Goal: Task Accomplishment & Management: Manage account settings

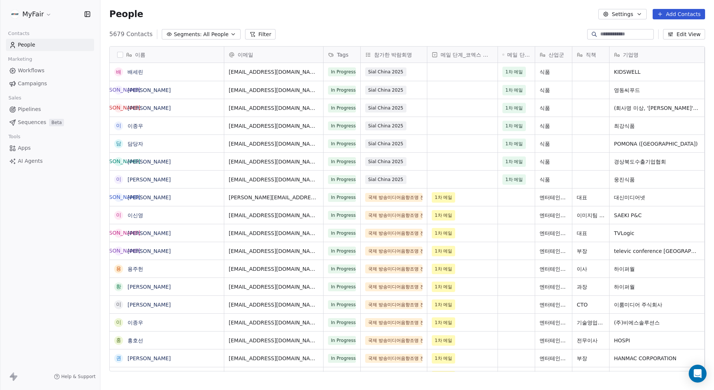
scroll to position [338, 608]
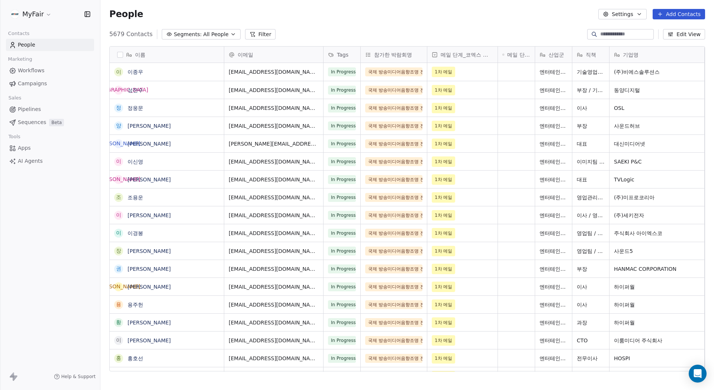
click at [484, 19] on div "People Settings Add Contacts" at bounding box center [407, 14] width 596 height 10
click at [681, 14] on button "Add Contacts" at bounding box center [679, 14] width 52 height 10
click at [672, 32] on span "Create new contact" at bounding box center [683, 30] width 51 height 8
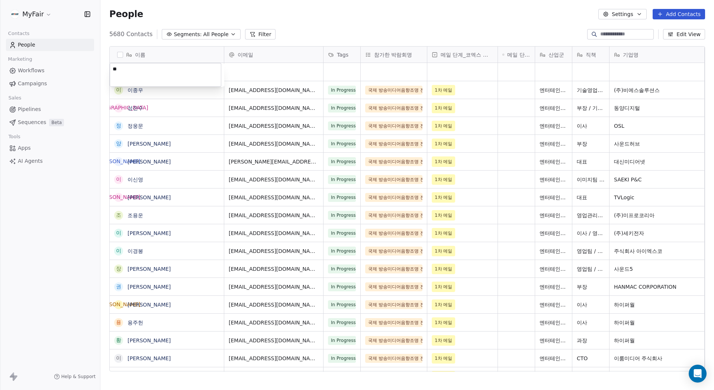
type textarea "*"
type textarea "***"
drag, startPoint x: 270, startPoint y: 76, endPoint x: 266, endPoint y: 77, distance: 4.0
click at [266, 77] on div "grid" at bounding box center [273, 72] width 99 height 18
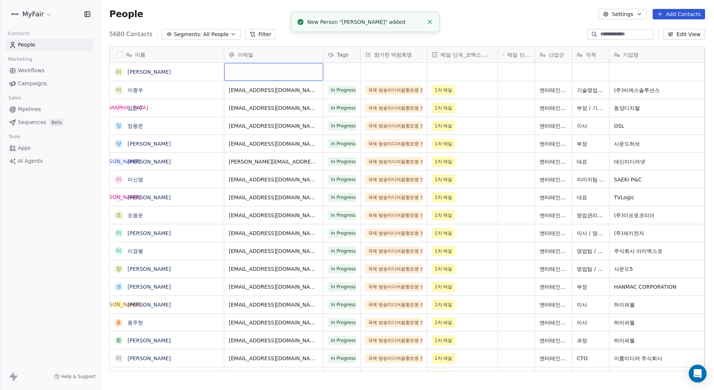
click at [269, 73] on div "grid" at bounding box center [273, 72] width 99 height 18
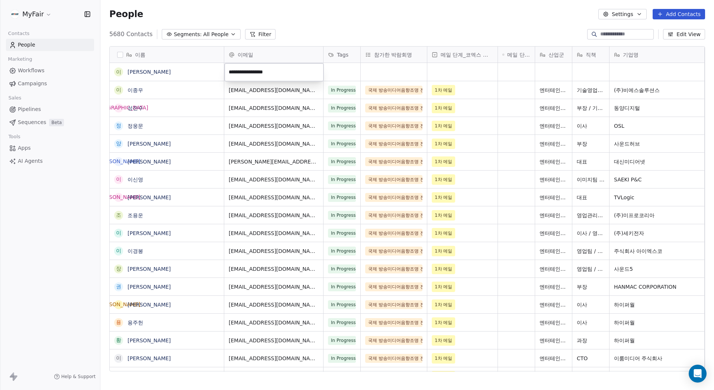
type input "**********"
click at [295, 71] on input "**********" at bounding box center [274, 72] width 96 height 15
click at [358, 27] on div "People Settings Add Contacts" at bounding box center [407, 14] width 614 height 28
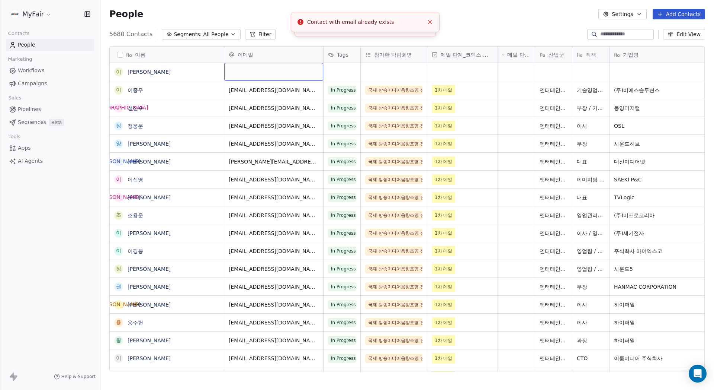
click at [260, 68] on div "grid" at bounding box center [273, 72] width 99 height 18
click at [511, 20] on html "MyFair Contacts People Marketing Workflows Campaigns Sales Pipelines Sequences …" at bounding box center [357, 195] width 714 height 390
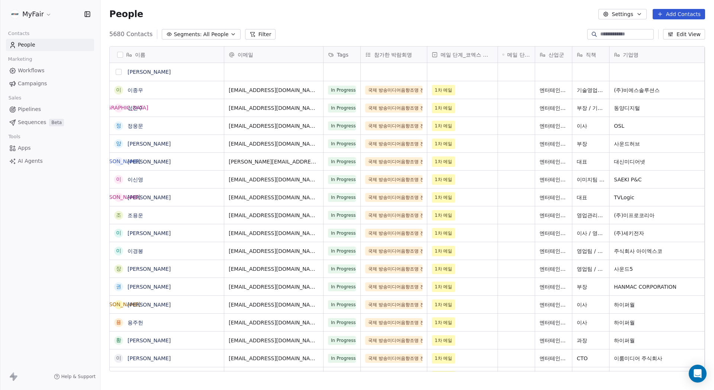
click at [119, 73] on button "grid" at bounding box center [119, 72] width 6 height 6
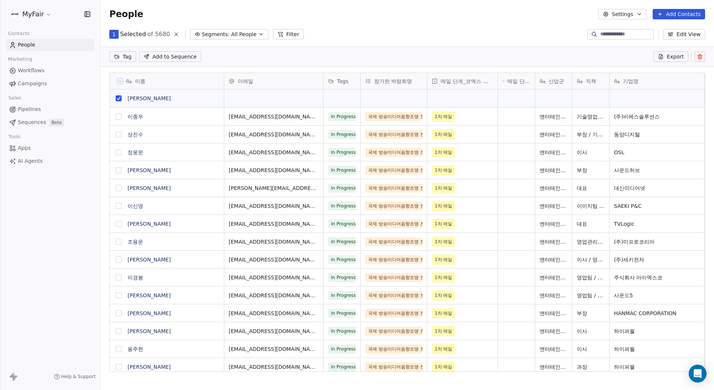
scroll to position [311, 608]
click at [700, 57] on icon at bounding box center [700, 56] width 0 height 1
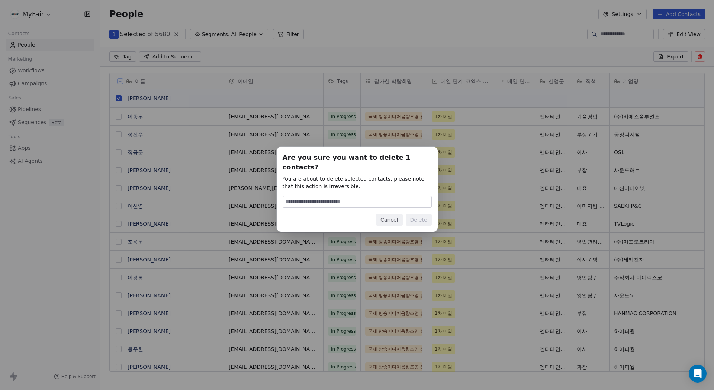
click at [386, 196] on input at bounding box center [357, 201] width 148 height 11
type input "******"
click at [422, 219] on button "Delete" at bounding box center [419, 220] width 26 height 12
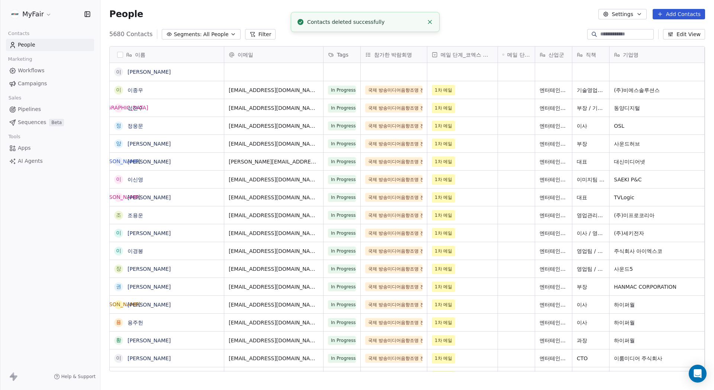
scroll to position [338, 608]
click at [620, 32] on input at bounding box center [627, 34] width 52 height 7
type input "*"
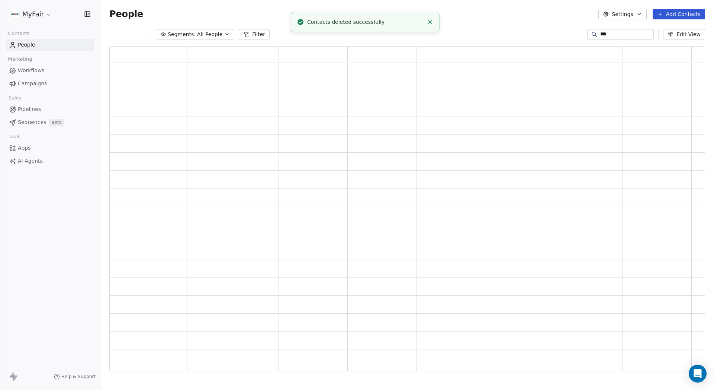
scroll to position [320, 591]
type input "*"
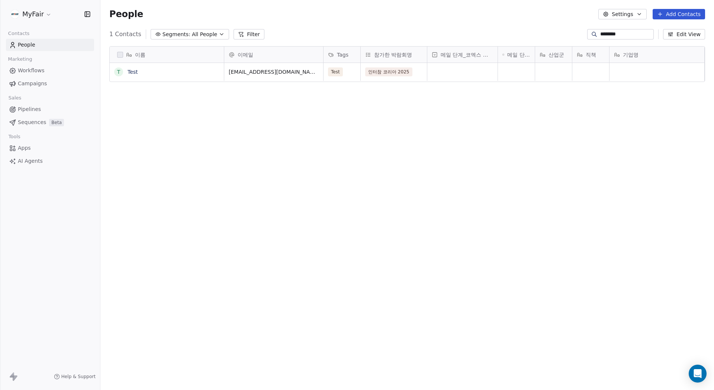
scroll to position [338, 608]
type input "********"
click at [121, 72] on button "grid" at bounding box center [119, 72] width 6 height 6
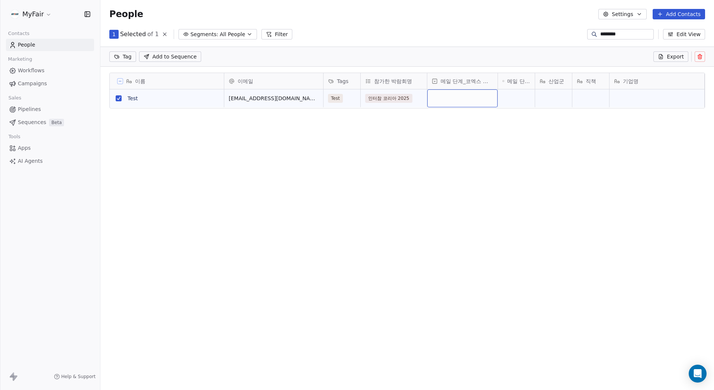
click at [470, 100] on div "grid" at bounding box center [463, 98] width 70 height 18
click at [454, 120] on div "1차 메일" at bounding box center [449, 118] width 18 height 7
click at [345, 95] on div "Test" at bounding box center [343, 98] width 38 height 18
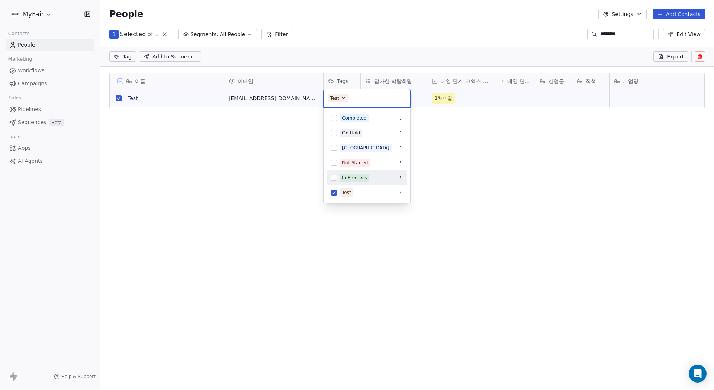
click at [339, 178] on div "In Progress" at bounding box center [367, 178] width 81 height 12
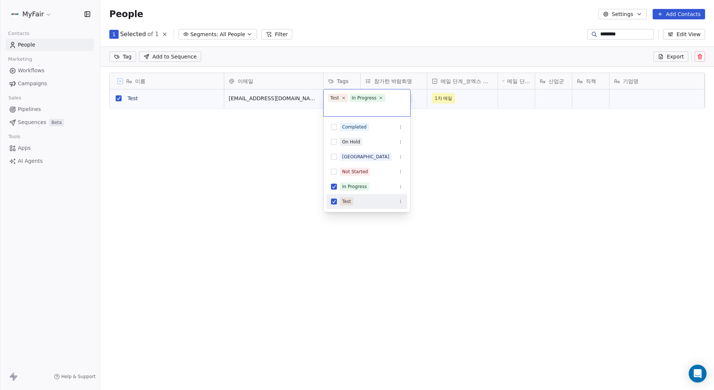
click at [347, 201] on div "Test" at bounding box center [346, 201] width 9 height 7
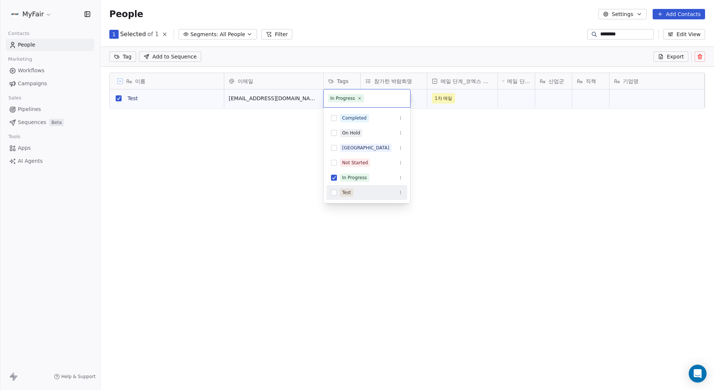
click at [473, 178] on html "MyFair Contacts People Marketing Workflows Campaigns Sales Pipelines Sequences …" at bounding box center [357, 195] width 714 height 390
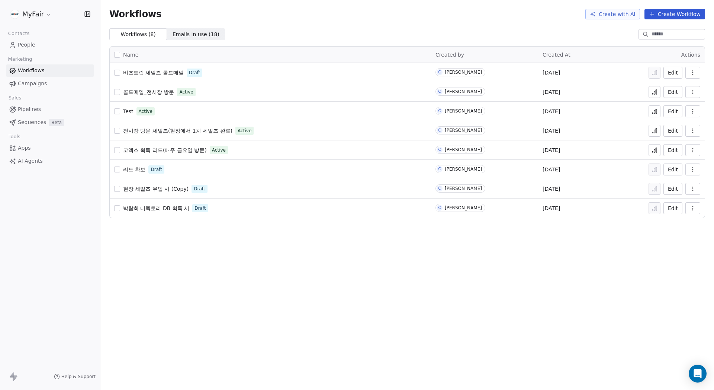
click at [176, 153] on span "코엑스 획득 리드(매주 금요일 방문)" at bounding box center [165, 150] width 84 height 6
click at [656, 149] on icon at bounding box center [655, 150] width 6 height 6
click at [269, 28] on div "Workflows Create with AI Create Workflow" at bounding box center [407, 14] width 614 height 28
click at [291, 26] on div "Workflows Create with AI Create Workflow" at bounding box center [407, 14] width 614 height 28
click at [323, 33] on div "Workflows ( 8 ) Workflows ( 8 ) Emails in use ( 18 ) Emails in use ( 18 )" at bounding box center [407, 34] width 614 height 12
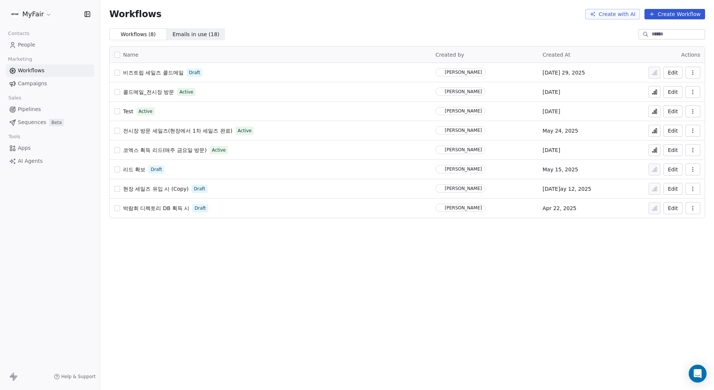
click at [32, 47] on span "People" at bounding box center [26, 45] width 17 height 8
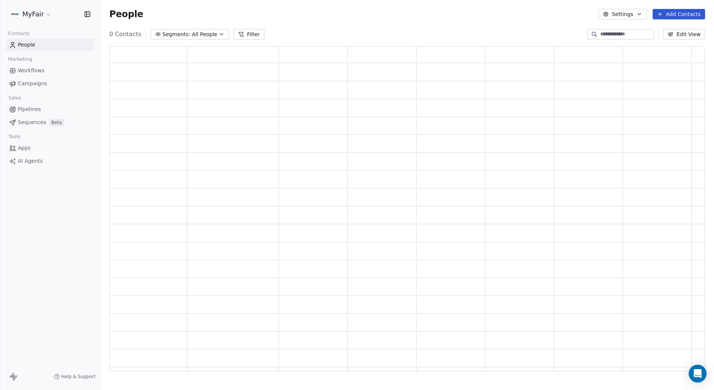
scroll to position [320, 591]
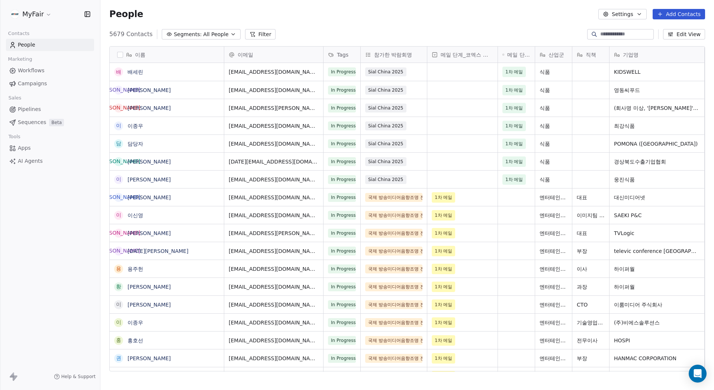
click at [678, 16] on button "Add Contacts" at bounding box center [679, 14] width 52 height 10
click at [679, 39] on span "Import from CSV" at bounding box center [679, 42] width 43 height 8
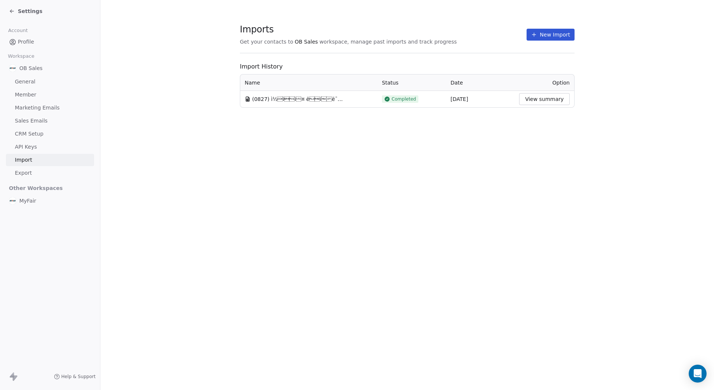
click at [550, 33] on button "New Import" at bounding box center [551, 35] width 48 height 12
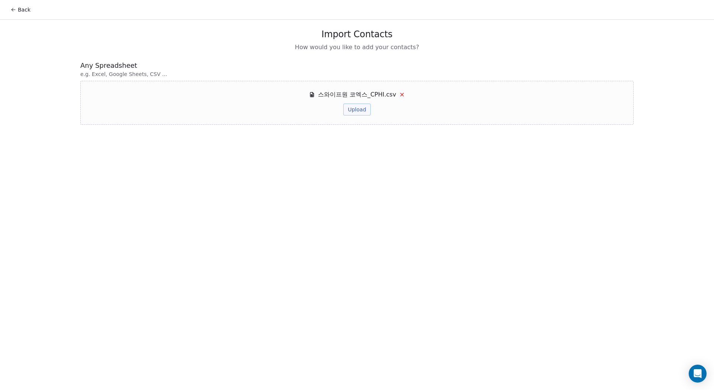
click at [361, 114] on button "Upload" at bounding box center [356, 109] width 27 height 12
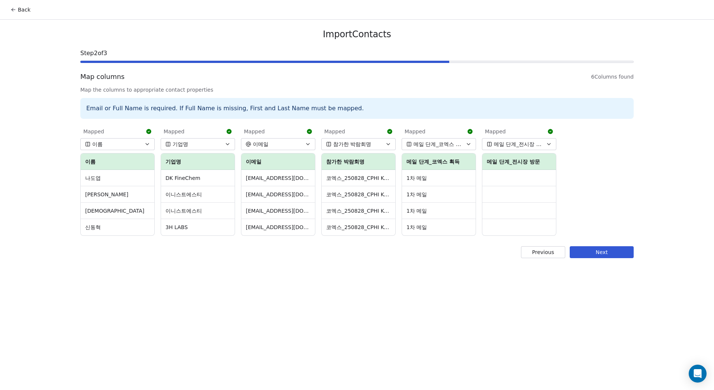
click at [615, 251] on button "Next" at bounding box center [602, 252] width 64 height 12
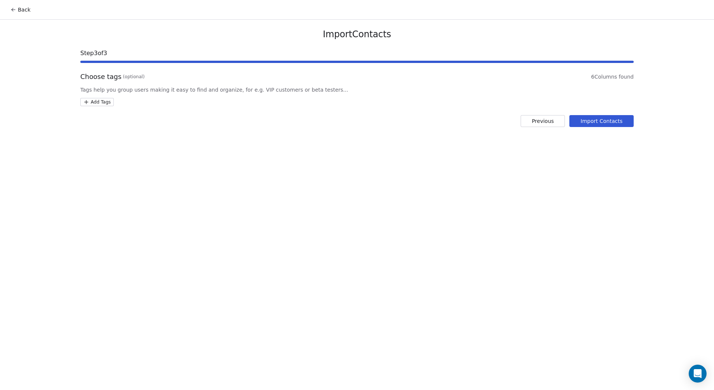
click at [100, 104] on html "Back Import Contacts Step 3 of 3 Choose tags (optional) 6 Columns found Tags he…" at bounding box center [357, 195] width 714 height 390
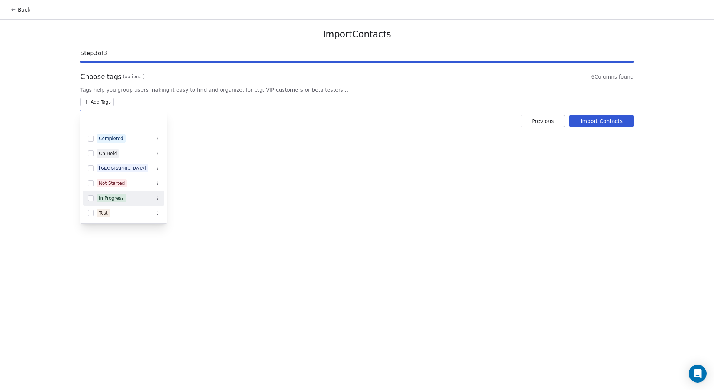
click at [109, 199] on div "In Progress" at bounding box center [111, 198] width 25 height 7
click at [451, 151] on html "Back Import Contacts Step 3 of 3 Choose tags (optional) 6 Columns found Tags he…" at bounding box center [357, 195] width 714 height 390
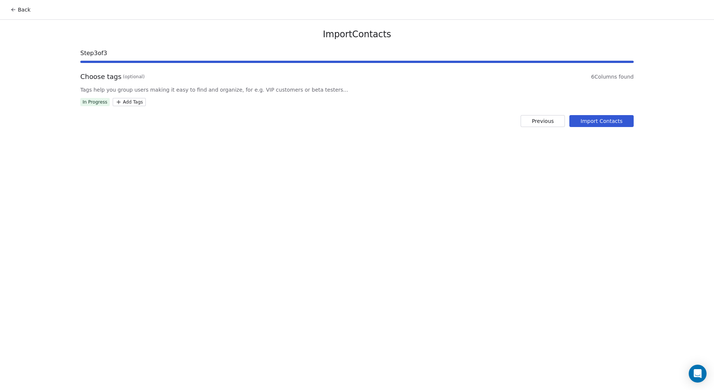
click at [616, 124] on button "Import Contacts" at bounding box center [602, 121] width 64 height 12
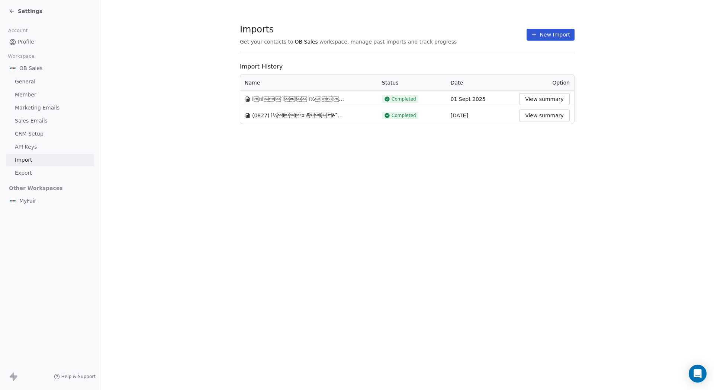
click at [431, 61] on div "Imports Get your contacts to OB Sales workspace, manage past imports and track …" at bounding box center [407, 74] width 335 height 100
click at [32, 10] on span "Settings" at bounding box center [30, 10] width 25 height 7
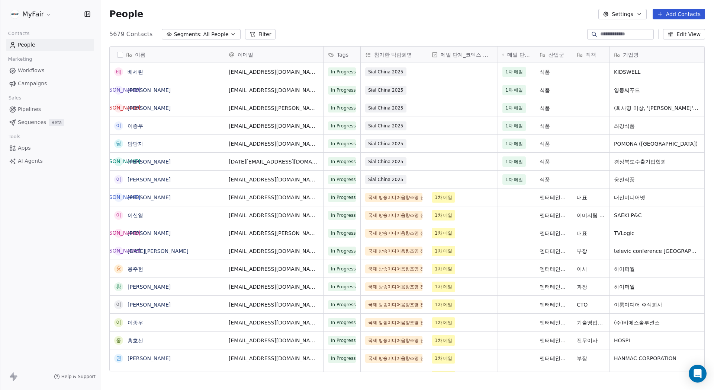
scroll to position [338, 608]
click at [37, 70] on span "Workflows" at bounding box center [31, 71] width 27 height 8
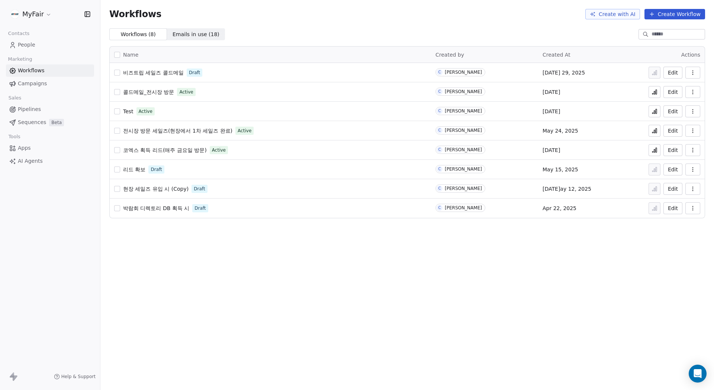
click at [656, 149] on icon at bounding box center [655, 150] width 1 height 3
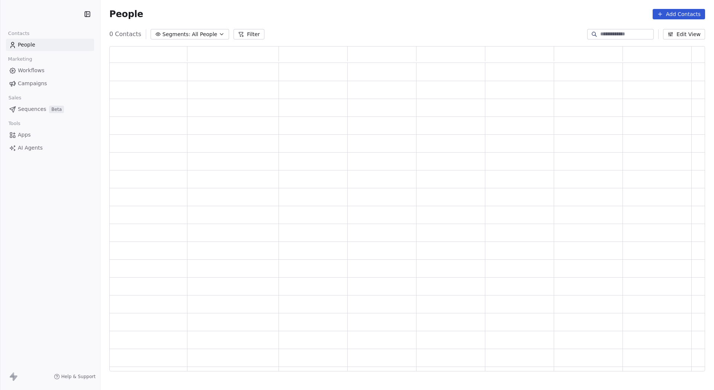
scroll to position [320, 591]
click at [629, 12] on div "People Add Contacts" at bounding box center [407, 14] width 596 height 10
click at [690, 13] on button "Add Contacts" at bounding box center [679, 14] width 52 height 10
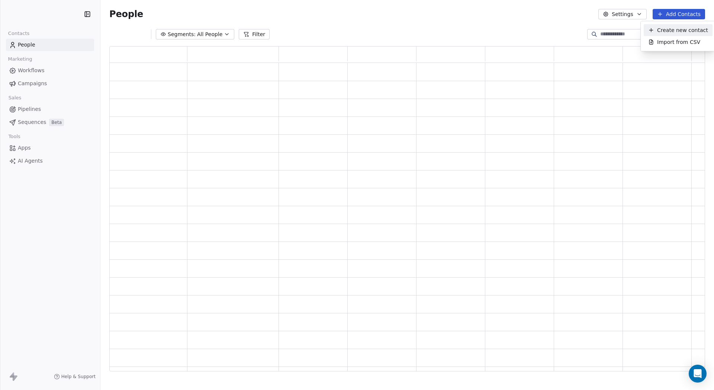
click at [684, 32] on span "Create new contact" at bounding box center [683, 30] width 51 height 8
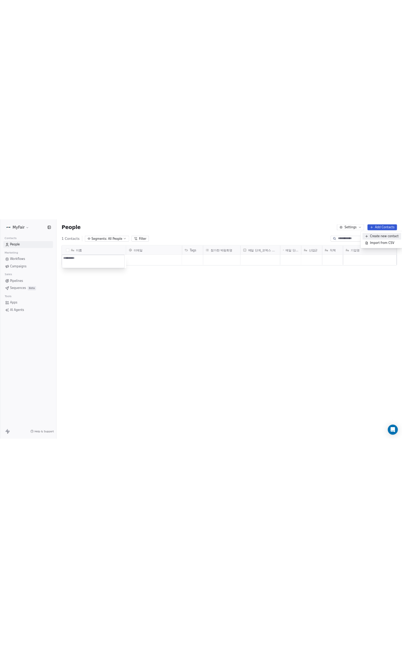
scroll to position [338, 608]
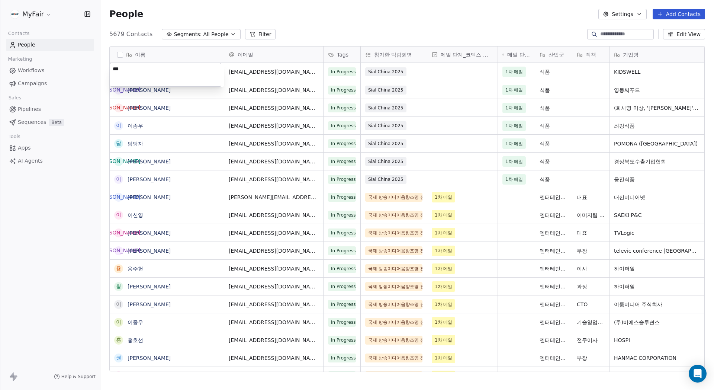
click at [701, 17] on html "MyFair Contacts People Marketing Workflows Campaigns Sales Pipelines Sequences …" at bounding box center [357, 195] width 714 height 390
click at [695, 16] on button "Add Contacts" at bounding box center [679, 14] width 52 height 10
click at [685, 45] on span "Import from CSV" at bounding box center [679, 42] width 43 height 8
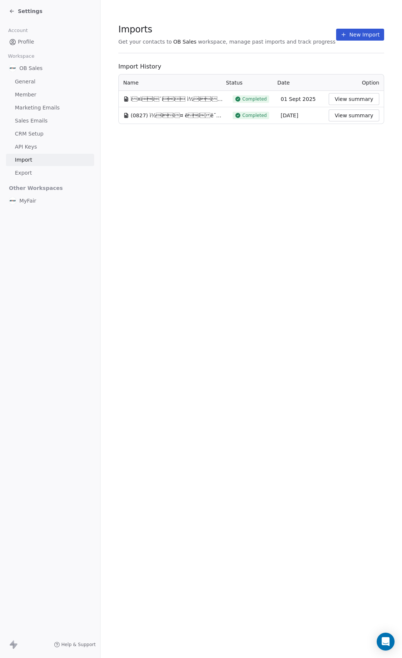
click at [354, 37] on button "New Import" at bounding box center [360, 35] width 48 height 12
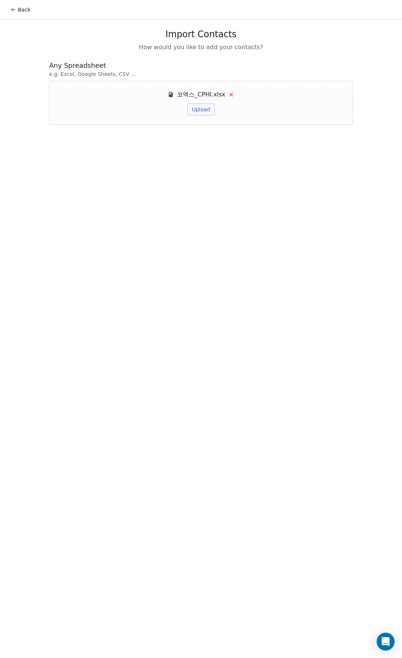
click at [208, 114] on button "Upload" at bounding box center [200, 109] width 27 height 12
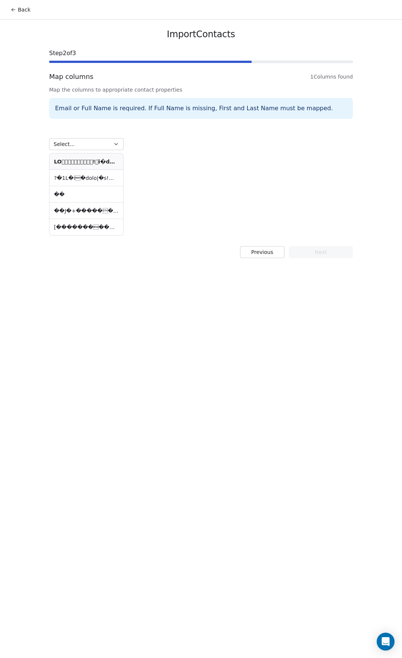
click at [300, 86] on span "Map the columns to appropriate contact properties" at bounding box center [201, 89] width 304 height 7
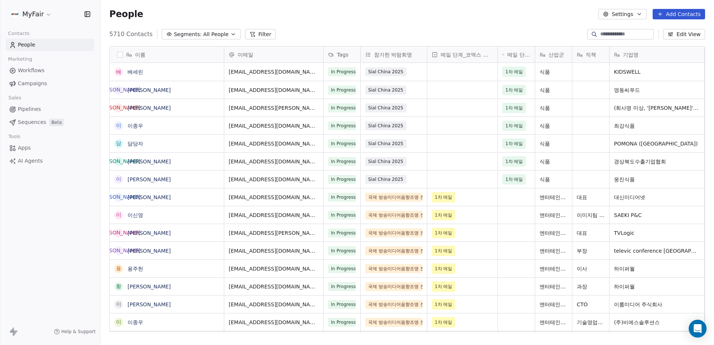
scroll to position [6, 6]
click at [364, 36] on div "5710 Contacts Segments: All People Filter Edit View" at bounding box center [407, 34] width 614 height 12
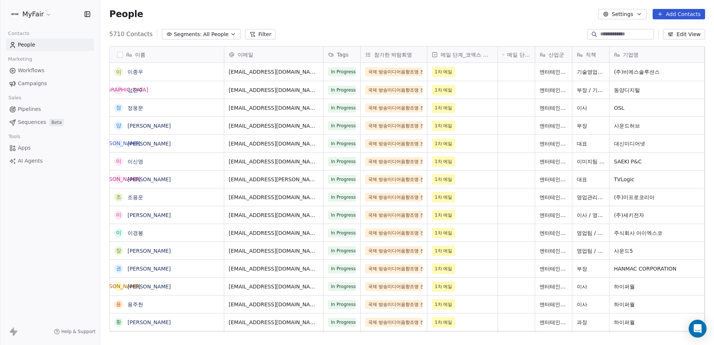
click at [489, 14] on div "People Settings Add Contacts" at bounding box center [407, 14] width 596 height 10
click at [515, 8] on div "People Settings Add Contacts" at bounding box center [407, 14] width 614 height 28
drag, startPoint x: 522, startPoint y: 29, endPoint x: 517, endPoint y: 55, distance: 27.0
click at [522, 29] on div "5710 Contacts Segments: All People Filter Edit View" at bounding box center [407, 34] width 614 height 12
click at [517, 55] on span "메일 단계_전시장 방문 세일즈" at bounding box center [519, 54] width 23 height 7
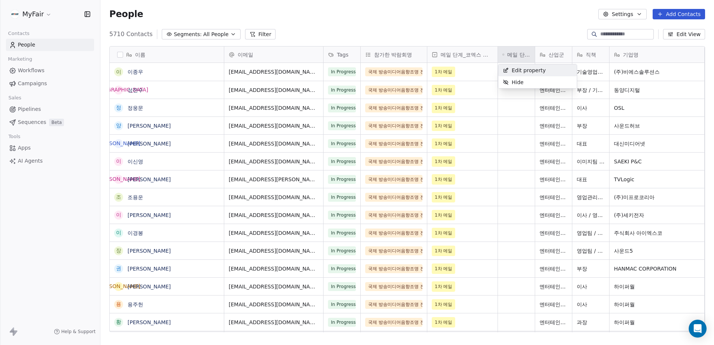
click at [537, 31] on html "MyFair Contacts People Marketing Workflows Campaigns Sales Pipelines Sequences …" at bounding box center [357, 172] width 714 height 345
drag, startPoint x: 535, startPoint y: 51, endPoint x: 547, endPoint y: 48, distance: 12.6
click at [554, 51] on div "산업군" at bounding box center [553, 55] width 37 height 16
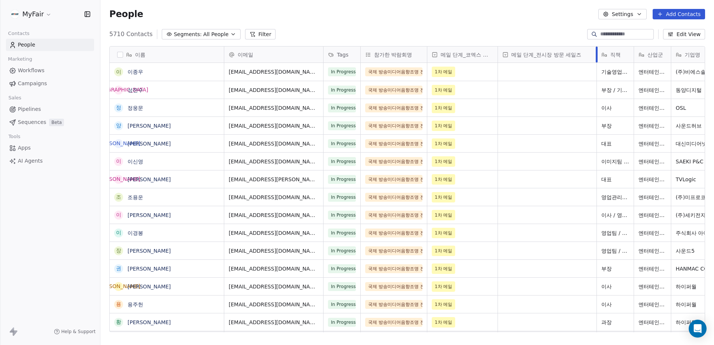
drag, startPoint x: 534, startPoint y: 54, endPoint x: 596, endPoint y: 53, distance: 61.8
click at [596, 53] on div at bounding box center [597, 55] width 2 height 16
click at [531, 28] on div "People Settings Add Contacts" at bounding box center [407, 14] width 614 height 28
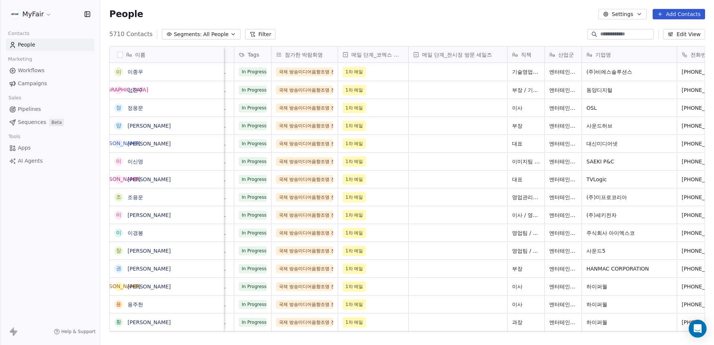
scroll to position [0, 161]
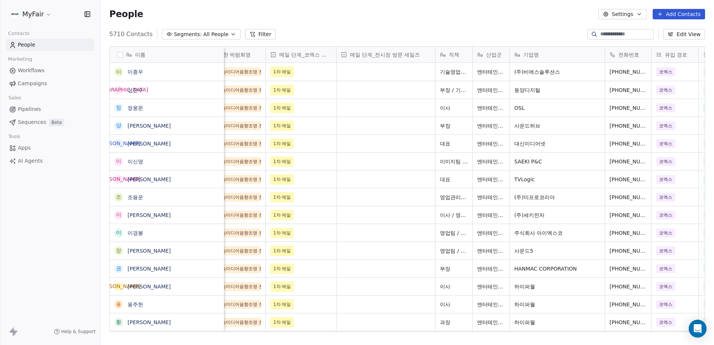
click at [459, 54] on span "직책" at bounding box center [454, 54] width 10 height 7
click at [678, 31] on html "MyFair Contacts People Marketing Workflows Campaigns Sales Pipelines Sequences …" at bounding box center [357, 172] width 714 height 345
click at [690, 34] on button "Edit View" at bounding box center [684, 34] width 42 height 10
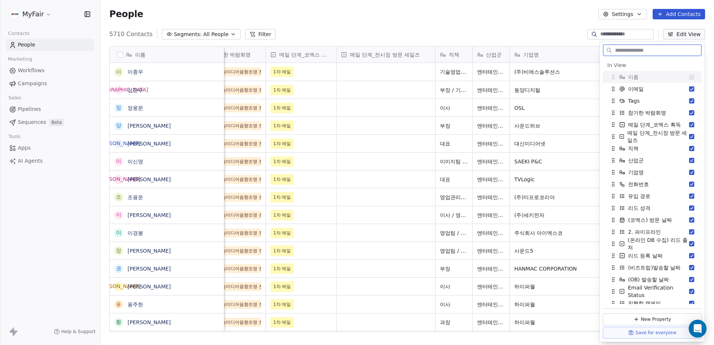
click at [692, 36] on button "Edit View" at bounding box center [684, 34] width 42 height 10
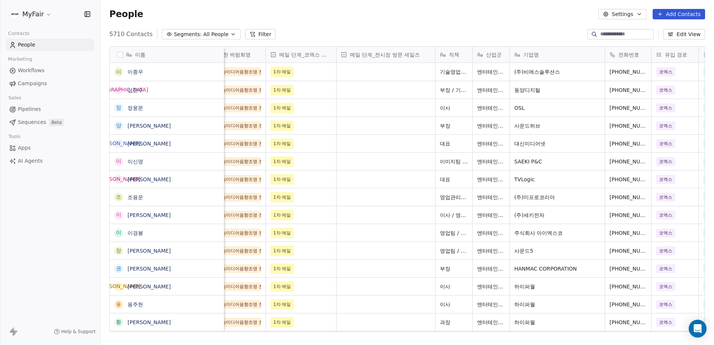
click at [647, 14] on button "Settings" at bounding box center [623, 14] width 48 height 10
click at [636, 29] on span "Contact Properties" at bounding box center [643, 30] width 48 height 8
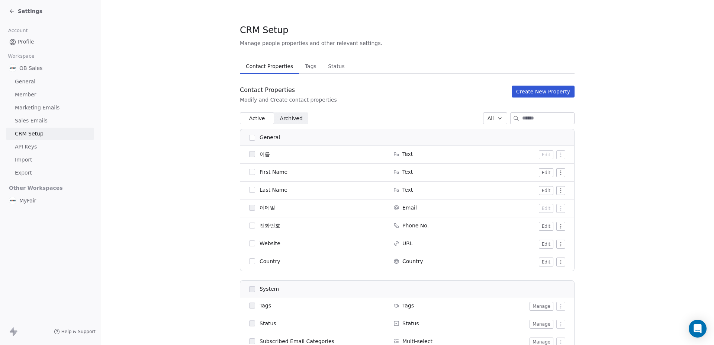
click at [249, 244] on button "button" at bounding box center [252, 243] width 6 height 6
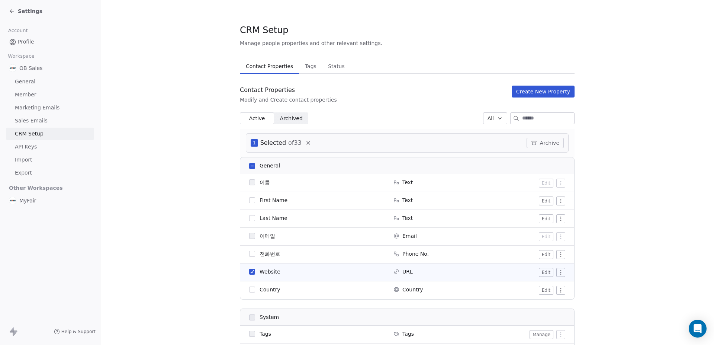
click at [249, 291] on button "button" at bounding box center [252, 290] width 6 height 6
click at [251, 219] on button "button" at bounding box center [252, 218] width 6 height 6
click at [249, 200] on button "button" at bounding box center [252, 200] width 6 height 6
click at [543, 141] on button "Archive" at bounding box center [545, 143] width 37 height 10
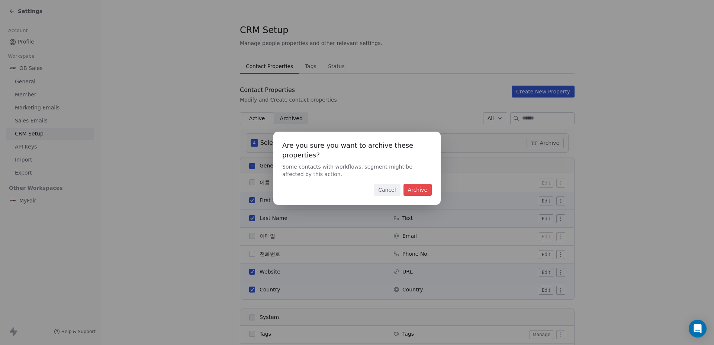
click at [415, 186] on button "Archive" at bounding box center [418, 190] width 28 height 12
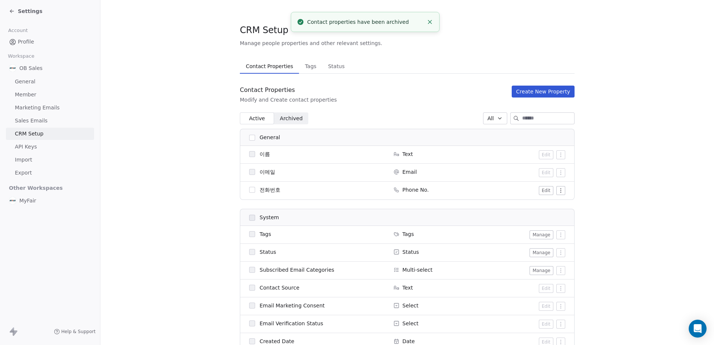
click at [249, 188] on button "button" at bounding box center [252, 190] width 6 height 6
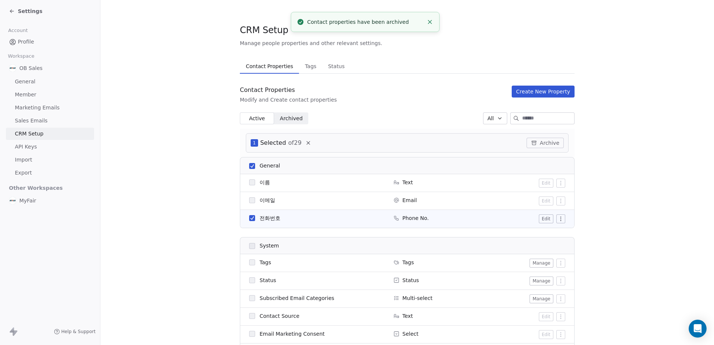
click at [541, 140] on button "Archive" at bounding box center [545, 143] width 37 height 10
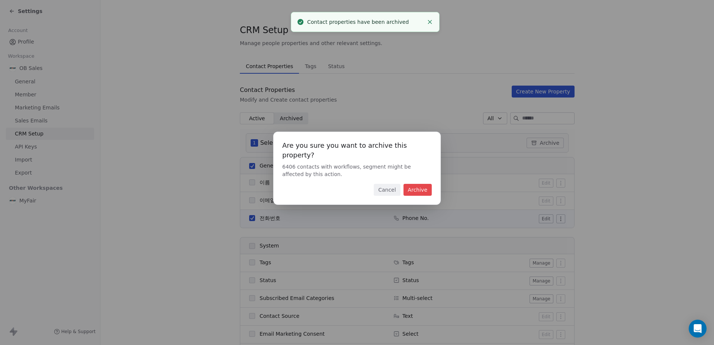
click at [418, 184] on button "Archive" at bounding box center [418, 190] width 28 height 12
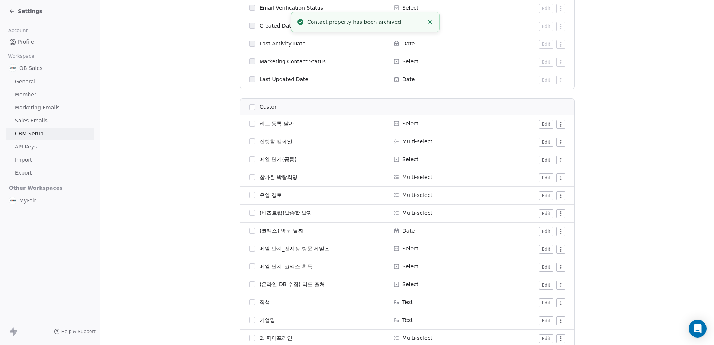
click at [249, 121] on button "button" at bounding box center [252, 124] width 6 height 6
click at [250, 141] on button "button" at bounding box center [252, 141] width 6 height 6
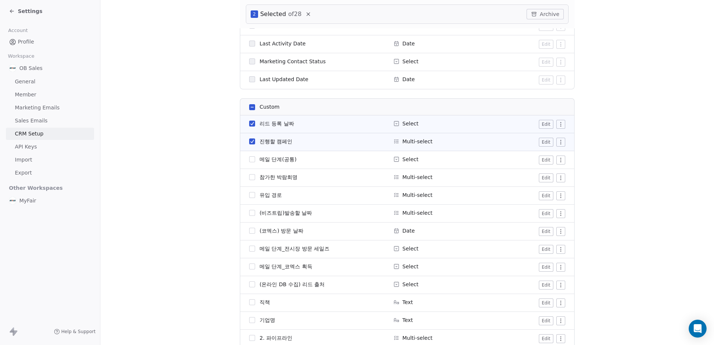
click at [249, 159] on button "button" at bounding box center [252, 159] width 6 height 6
click at [250, 193] on button "button" at bounding box center [252, 195] width 6 height 6
click at [249, 212] on button "button" at bounding box center [252, 213] width 6 height 6
click at [249, 233] on button "button" at bounding box center [252, 231] width 6 height 6
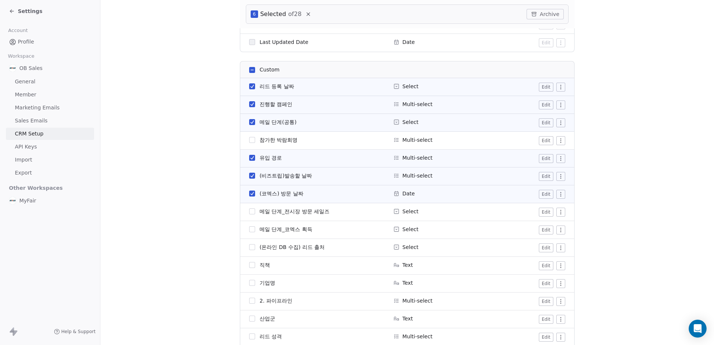
click at [251, 247] on button "button" at bounding box center [252, 247] width 6 height 6
click at [250, 266] on button "button" at bounding box center [252, 265] width 6 height 6
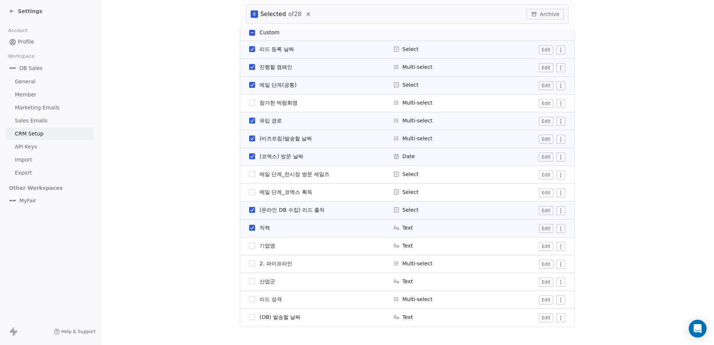
scroll to position [415, 0]
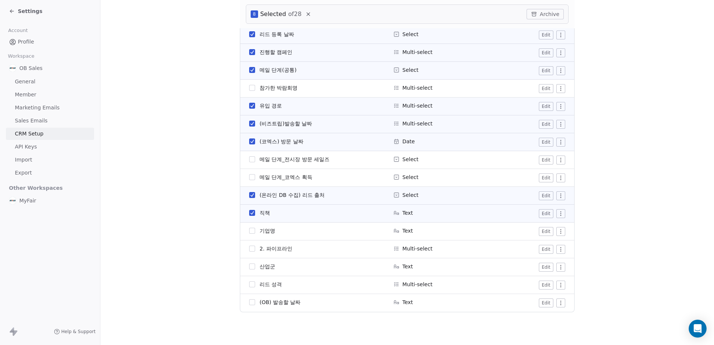
click at [249, 252] on span at bounding box center [252, 249] width 6 height 6
click at [249, 250] on button "button" at bounding box center [252, 249] width 6 height 6
click at [250, 269] on button "button" at bounding box center [252, 266] width 6 height 6
click at [251, 266] on button "button" at bounding box center [252, 266] width 6 height 6
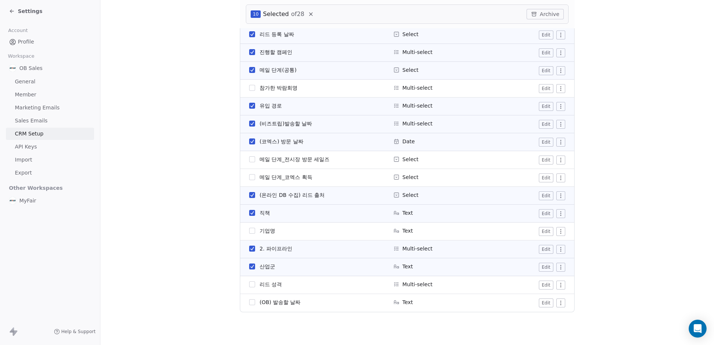
click at [251, 266] on button "button" at bounding box center [252, 266] width 6 height 6
click at [249, 267] on button "button" at bounding box center [252, 266] width 6 height 6
click at [251, 284] on button "button" at bounding box center [252, 284] width 6 height 6
click at [249, 303] on button "button" at bounding box center [252, 302] width 6 height 6
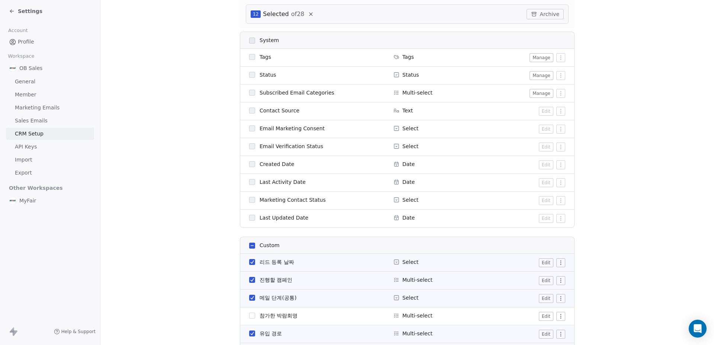
scroll to position [0, 0]
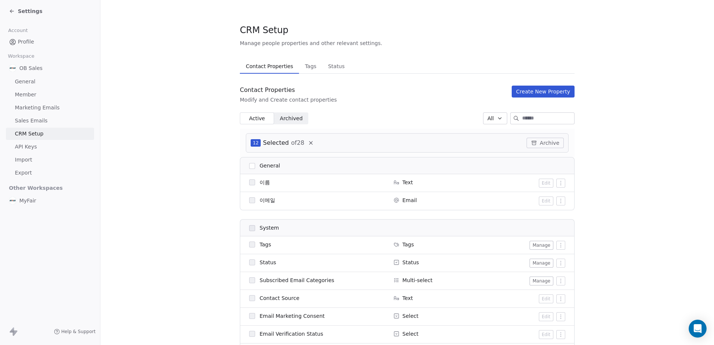
click at [556, 142] on button "Archive" at bounding box center [545, 143] width 37 height 10
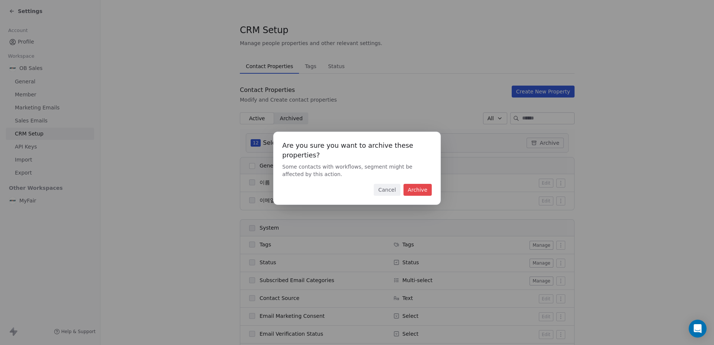
click at [421, 188] on button "Archive" at bounding box center [418, 190] width 28 height 12
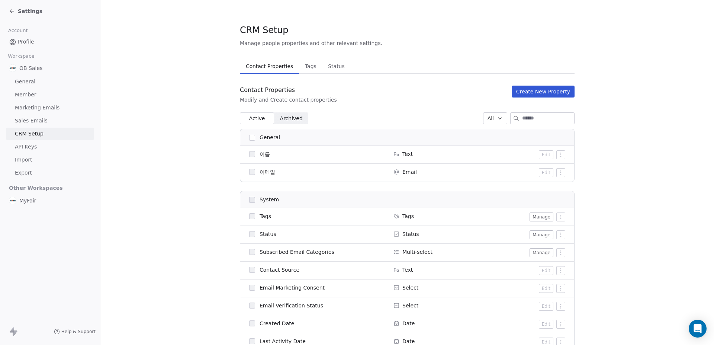
click at [534, 86] on button "Create New Property" at bounding box center [543, 92] width 63 height 12
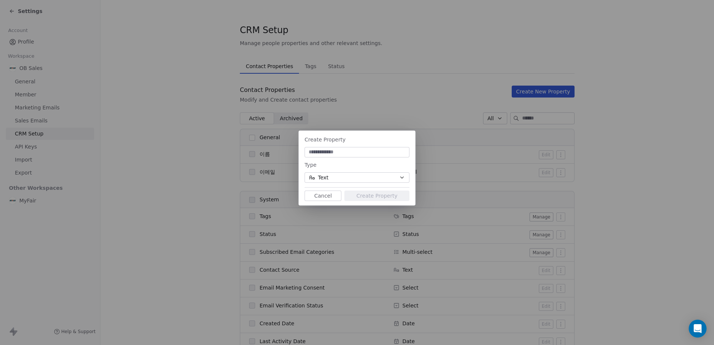
click at [366, 153] on input at bounding box center [357, 151] width 102 height 7
type input "*"
type input "**********"
click at [362, 169] on div "Type" at bounding box center [357, 164] width 105 height 9
click at [360, 175] on button "Text" at bounding box center [357, 177] width 105 height 10
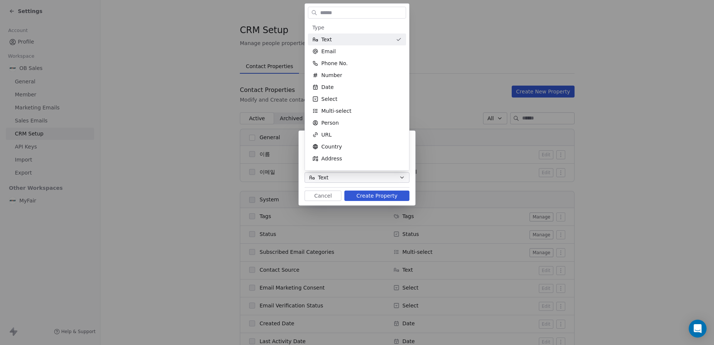
click at [359, 176] on div "**********" at bounding box center [357, 173] width 714 height 108
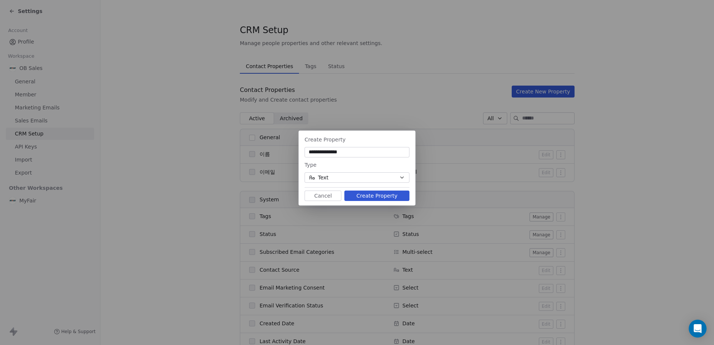
click at [322, 194] on button "Cancel" at bounding box center [323, 196] width 37 height 10
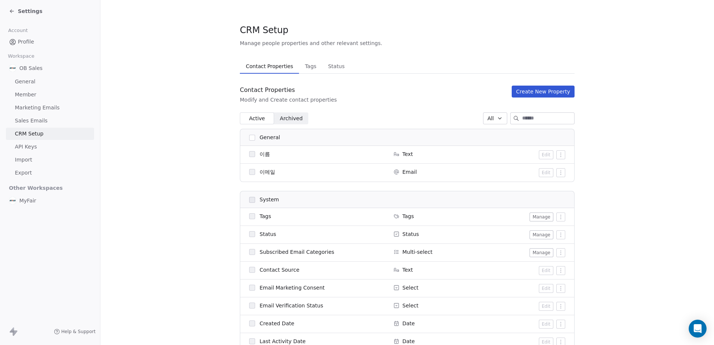
click at [549, 83] on div "Contact Properties Contact Properties Tags Tags Status Status Contact Propertie…" at bounding box center [407, 272] width 335 height 426
click at [548, 95] on button "Create New Property" at bounding box center [543, 92] width 63 height 12
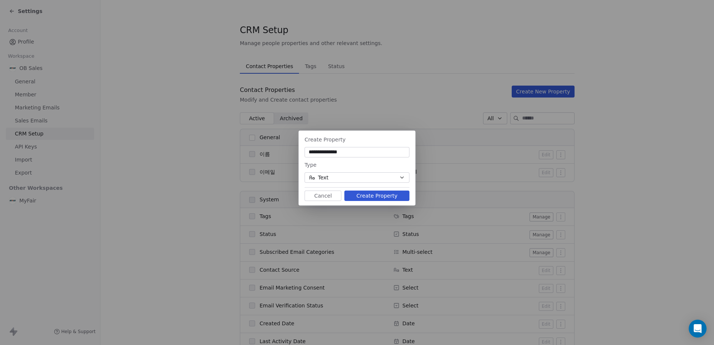
click at [388, 155] on input "**********" at bounding box center [357, 151] width 102 height 7
click at [391, 154] on input "**********" at bounding box center [357, 151] width 102 height 7
click at [376, 179] on button "Text" at bounding box center [357, 177] width 105 height 10
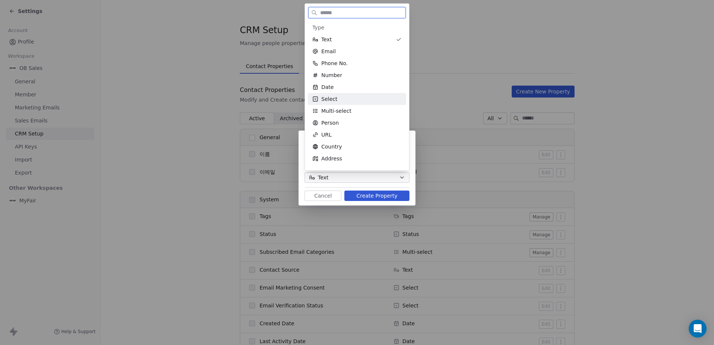
click at [346, 99] on div "Select" at bounding box center [357, 98] width 89 height 7
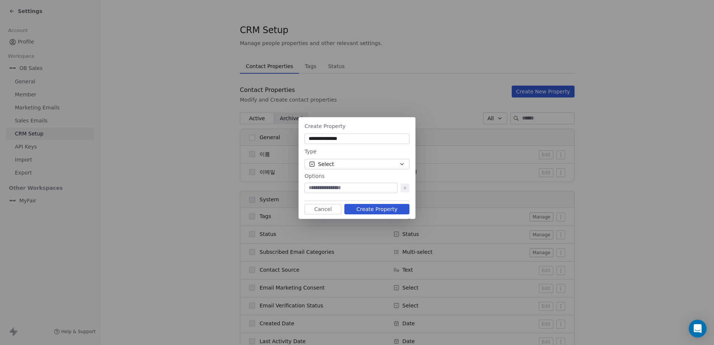
click at [371, 207] on button "Create Property" at bounding box center [377, 209] width 65 height 10
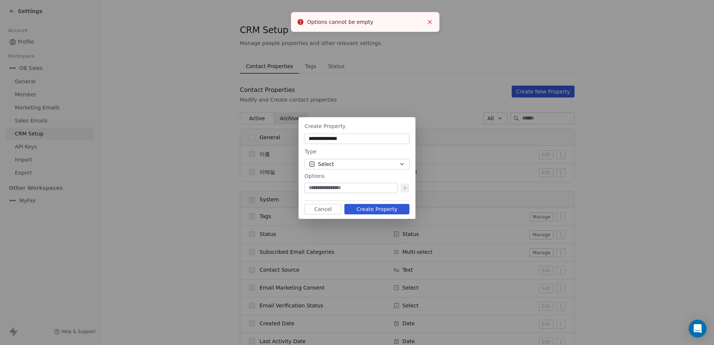
click at [333, 183] on div at bounding box center [351, 188] width 93 height 10
type input "*****"
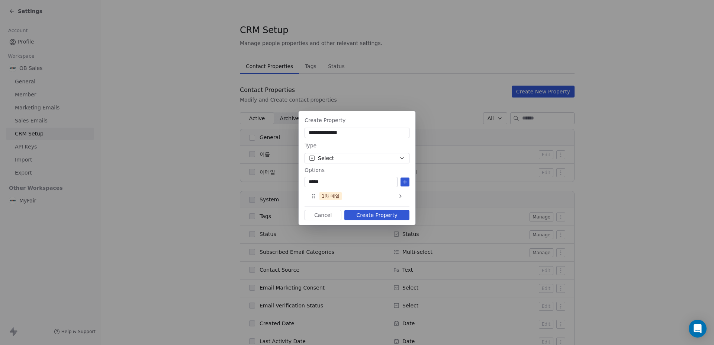
type input "*****"
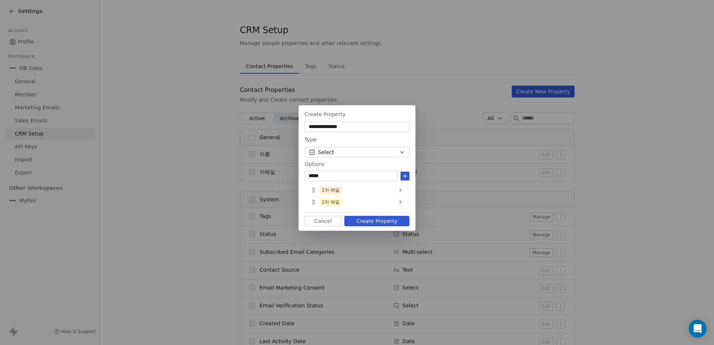
type input "*****"
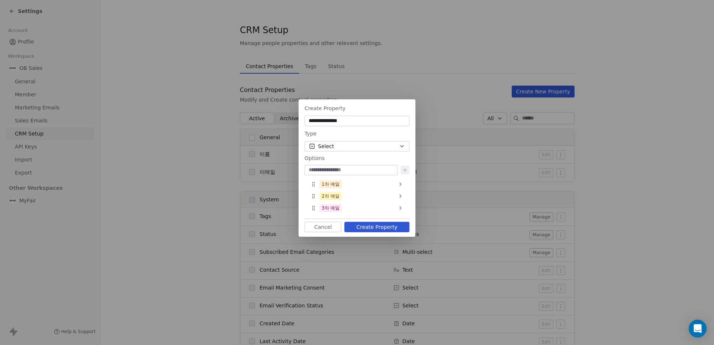
click at [377, 228] on button "Create Property" at bounding box center [377, 227] width 65 height 10
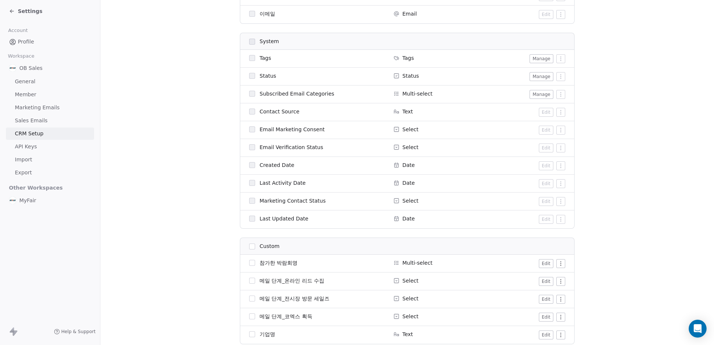
scroll to position [190, 0]
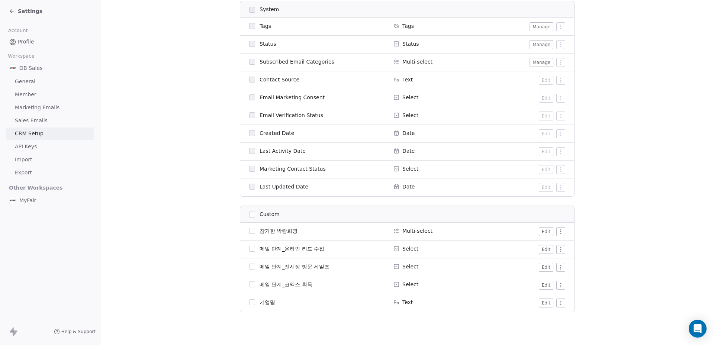
drag, startPoint x: 113, startPoint y: 106, endPoint x: 170, endPoint y: 131, distance: 61.3
click at [113, 106] on section "CRM Setup Manage people properties and other relevant settings. Contact Propert…" at bounding box center [407, 77] width 614 height 535
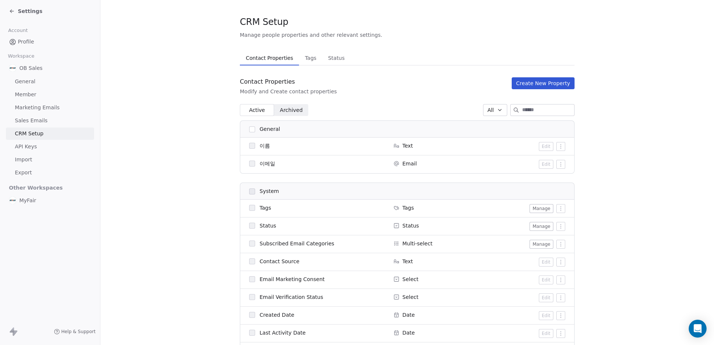
scroll to position [0, 0]
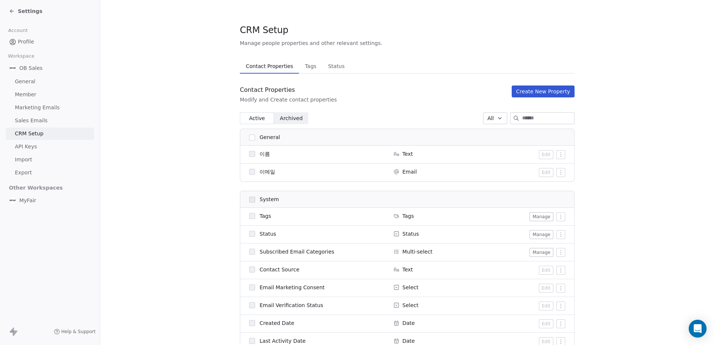
click at [29, 7] on span "Settings" at bounding box center [30, 10] width 25 height 7
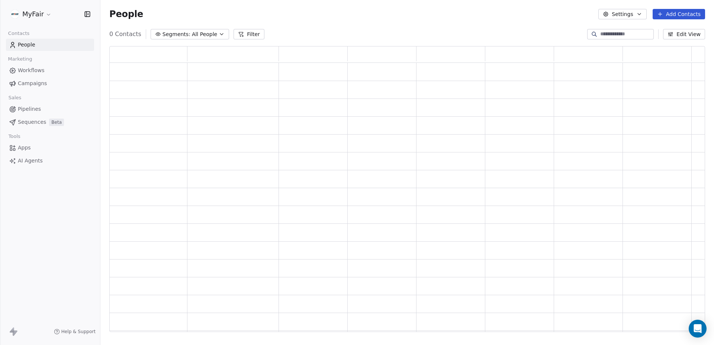
scroll to position [280, 591]
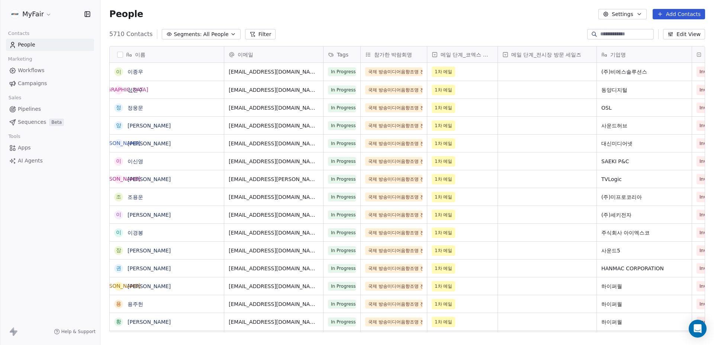
click at [43, 70] on span "Workflows" at bounding box center [31, 71] width 27 height 8
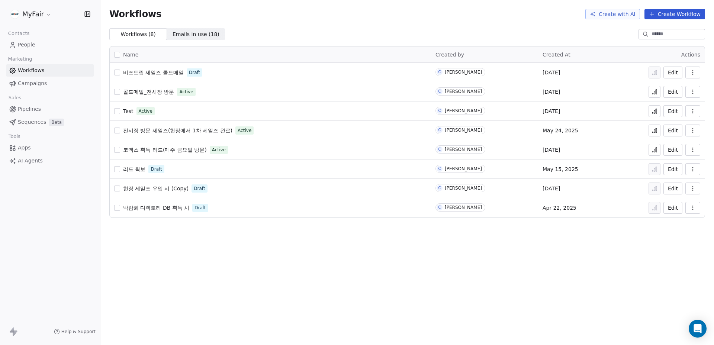
click at [211, 132] on span "전시장 방문 세일즈(현장에서 1차 세일즈 완료)" at bounding box center [177, 131] width 109 height 6
click at [128, 109] on span "Test" at bounding box center [128, 111] width 10 height 6
click at [154, 94] on span "콜드메일_전시장 방문" at bounding box center [148, 92] width 51 height 6
click at [695, 149] on icon "button" at bounding box center [693, 150] width 6 height 6
click at [687, 182] on div "Duplicate" at bounding box center [674, 180] width 48 height 12
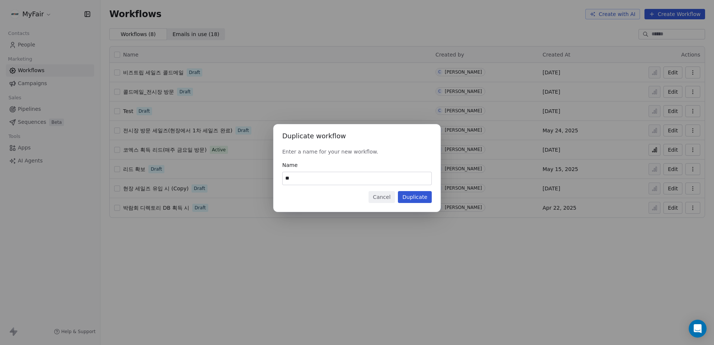
type input "*"
type input "**********"
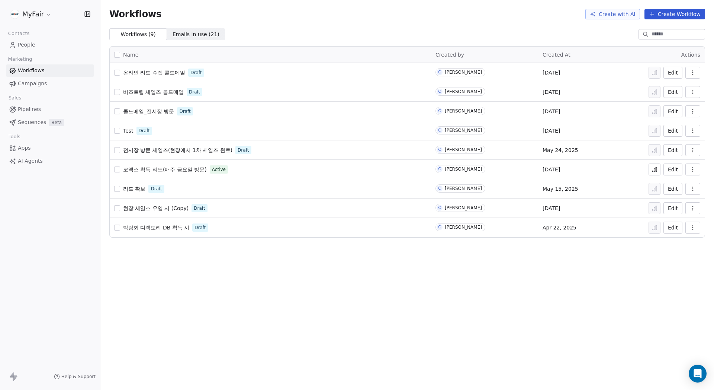
click at [694, 131] on icon "button" at bounding box center [693, 131] width 6 height 6
click at [686, 181] on div "Delete" at bounding box center [674, 184] width 48 height 12
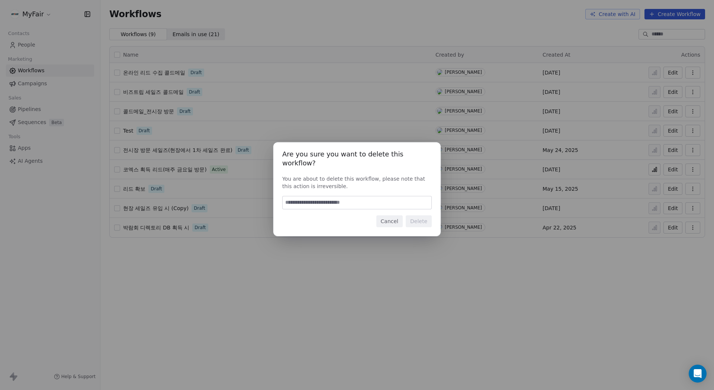
click at [401, 190] on div "Are you sure you want to delete this workflow? You are about to delete this wor…" at bounding box center [357, 189] width 167 height 94
click at [400, 196] on input at bounding box center [357, 202] width 149 height 13
type input "*"
type input "******"
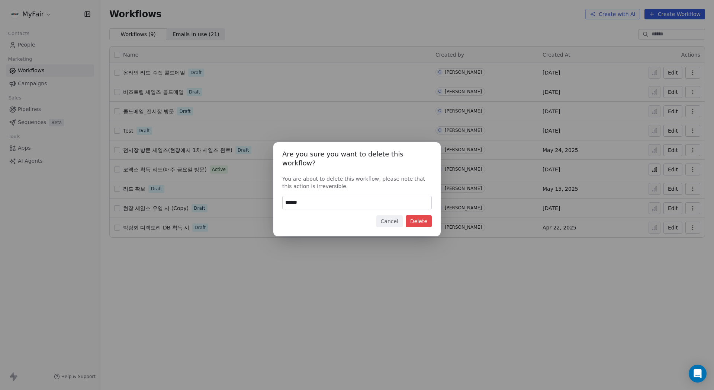
click at [425, 220] on button "Delete" at bounding box center [419, 221] width 26 height 12
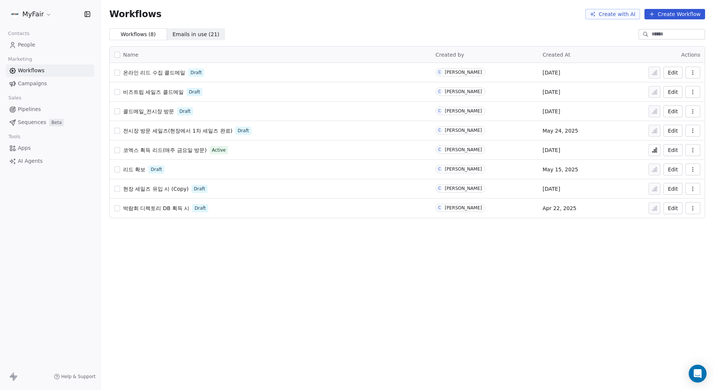
click at [172, 210] on span "박람회 디렉토리 DB 획득 시" at bounding box center [156, 208] width 66 height 6
click at [696, 207] on icon "button" at bounding box center [693, 208] width 6 height 6
click at [665, 260] on span "Delete" at bounding box center [670, 261] width 17 height 7
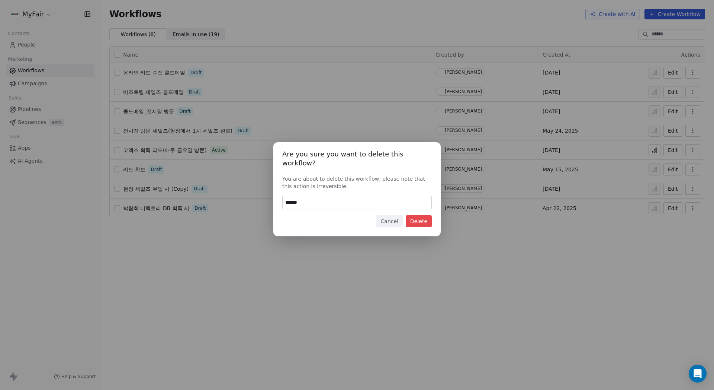
type input "******"
click at [420, 216] on button "Delete" at bounding box center [419, 221] width 26 height 12
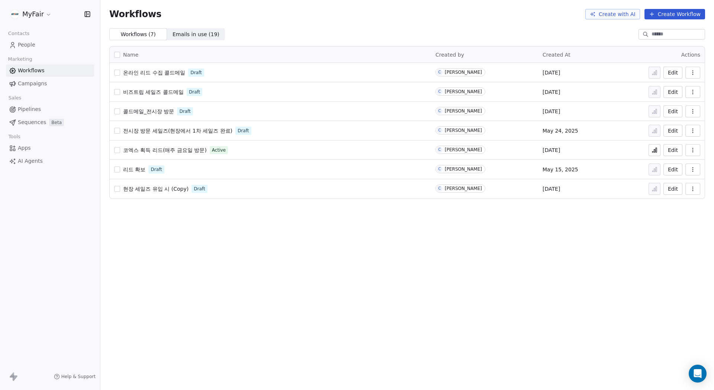
click at [698, 71] on button "button" at bounding box center [693, 73] width 15 height 12
click at [678, 117] on span "Rename" at bounding box center [672, 114] width 21 height 7
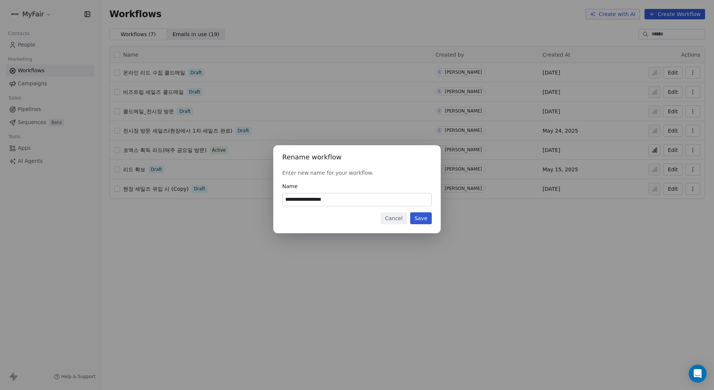
type input "**********"
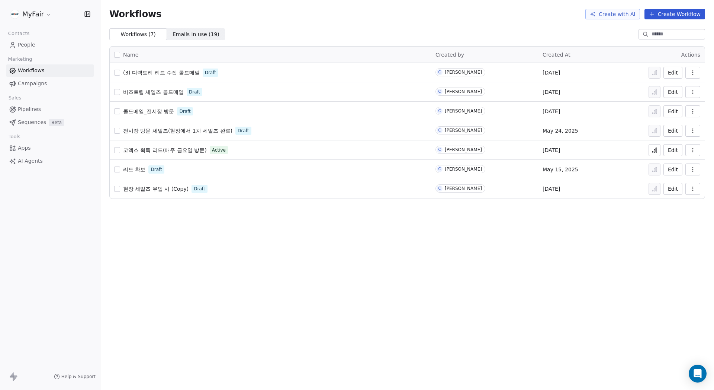
click at [698, 148] on button "button" at bounding box center [693, 150] width 15 height 12
click at [665, 189] on span "Rename" at bounding box center [672, 191] width 21 height 7
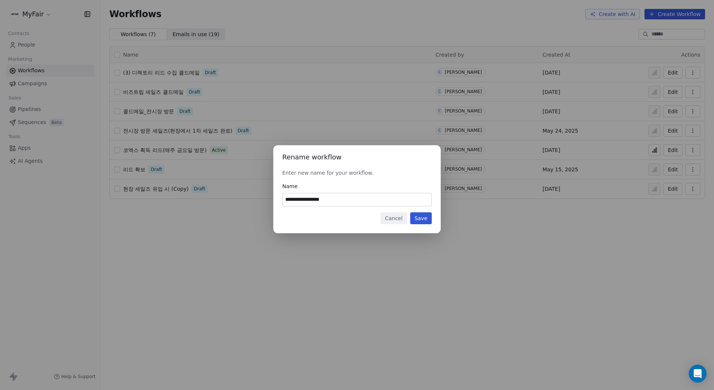
type input "**********"
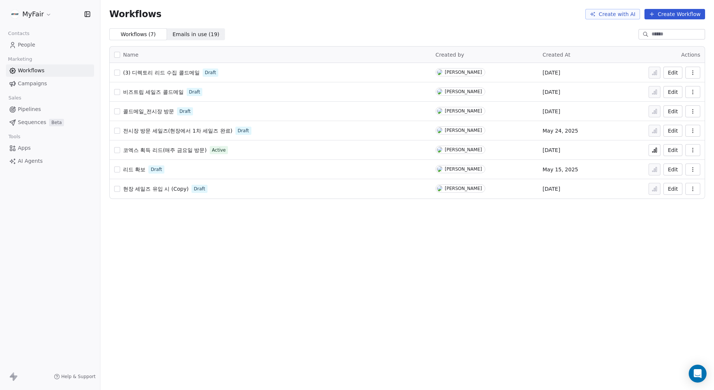
click at [283, 230] on div "Workflows Create with AI Create Workflow Workflows ( 7 ) Workflows ( 7 ) Emails…" at bounding box center [407, 195] width 614 height 390
click at [698, 94] on button "button" at bounding box center [693, 92] width 15 height 12
click at [670, 145] on span "Delete" at bounding box center [670, 145] width 17 height 7
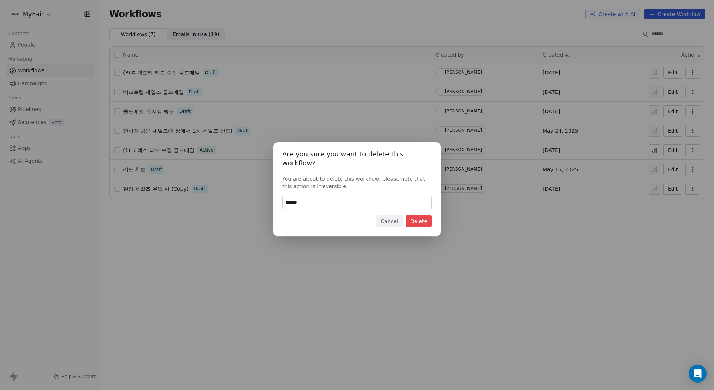
type input "******"
click at [416, 216] on button "Delete" at bounding box center [419, 221] width 26 height 12
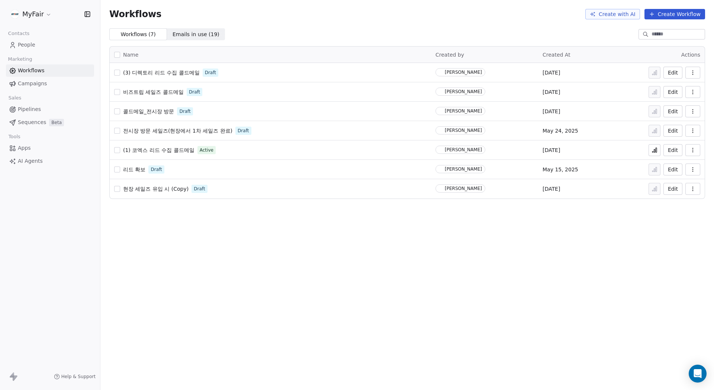
drag, startPoint x: 543, startPoint y: 225, endPoint x: 415, endPoint y: 176, distance: 136.4
click at [543, 225] on div "Workflows Create with AI Create Workflow Workflows ( 7 ) Workflows ( 7 ) Emails…" at bounding box center [407, 195] width 614 height 390
click at [132, 112] on span "콜드메일_전시장 방문" at bounding box center [148, 111] width 51 height 6
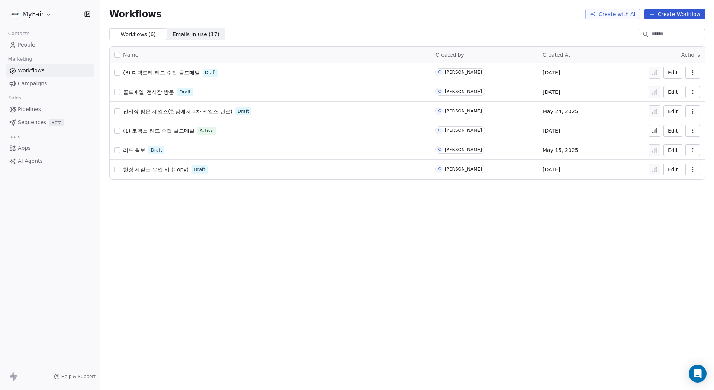
click at [689, 92] on button "button" at bounding box center [693, 92] width 15 height 12
click at [677, 143] on span "Delete" at bounding box center [670, 145] width 17 height 7
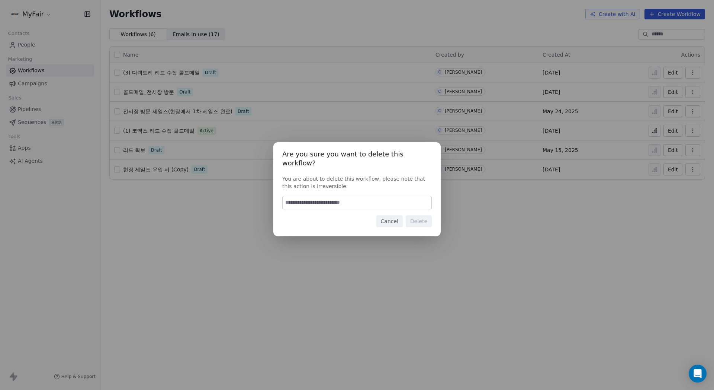
click at [365, 199] on input at bounding box center [357, 202] width 149 height 13
type input "******"
drag, startPoint x: 425, startPoint y: 219, endPoint x: 459, endPoint y: 229, distance: 36.1
click at [425, 218] on button "Delete" at bounding box center [419, 221] width 26 height 12
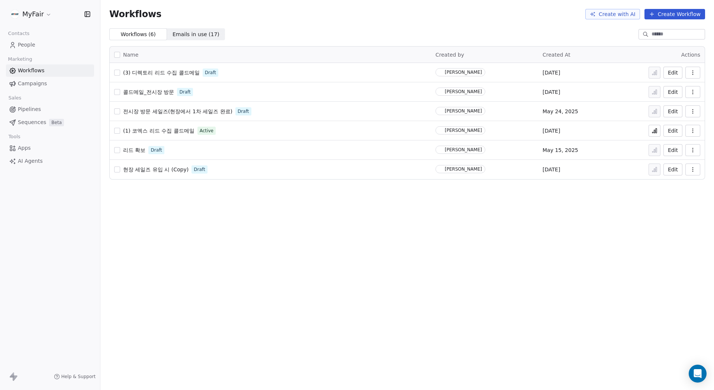
click at [450, 229] on div "Workflows Create with AI Create Workflow Workflows ( 6 ) Workflows ( 6 ) Emails…" at bounding box center [407, 195] width 614 height 390
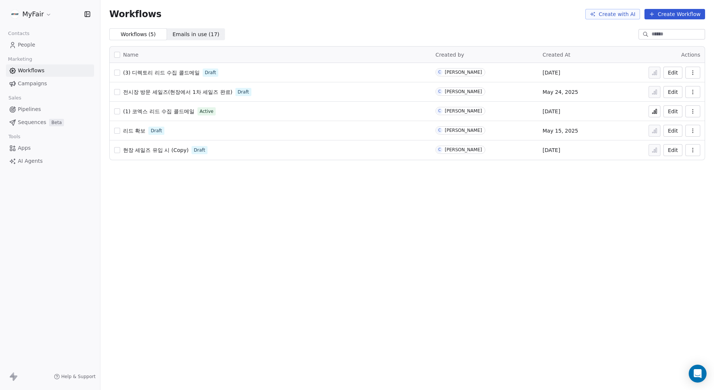
click at [693, 90] on icon "button" at bounding box center [693, 90] width 0 height 0
click at [231, 85] on td "전시장 방문 세일즈(현장에서 1차 세일즈 완료) Draft" at bounding box center [271, 91] width 322 height 19
click at [193, 95] on span "전시장 방문 세일즈(현장에서 1차 세일즈 완료)" at bounding box center [177, 92] width 109 height 6
click at [688, 91] on button "button" at bounding box center [693, 92] width 15 height 12
click at [674, 145] on span "Delete" at bounding box center [670, 145] width 17 height 7
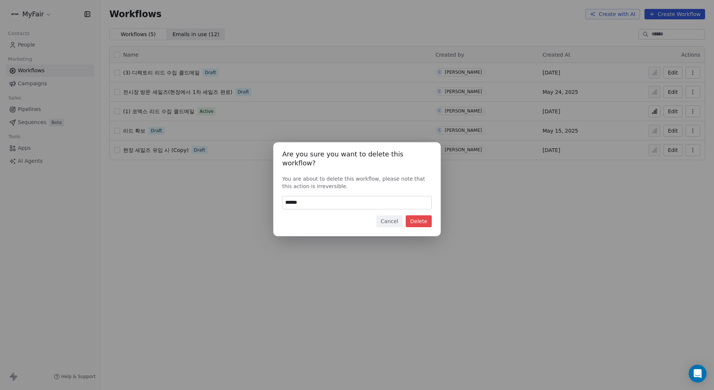
type input "******"
click at [422, 215] on button "Delete" at bounding box center [419, 221] width 26 height 12
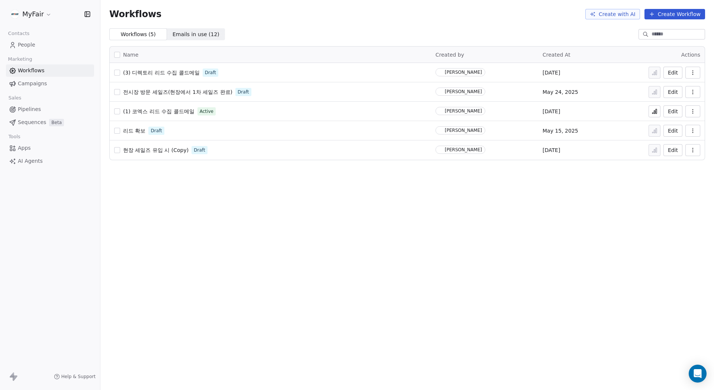
drag, startPoint x: 519, startPoint y: 226, endPoint x: 407, endPoint y: 201, distance: 114.8
click at [520, 226] on div "Workflows Create with AI Create Workflow Workflows ( 5 ) Workflows ( 5 ) Emails…" at bounding box center [407, 195] width 614 height 390
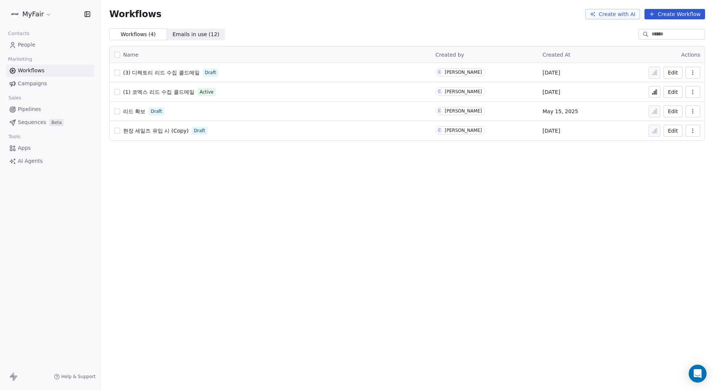
click at [696, 109] on button "button" at bounding box center [693, 111] width 15 height 12
click at [672, 163] on span "Delete" at bounding box center [670, 164] width 17 height 7
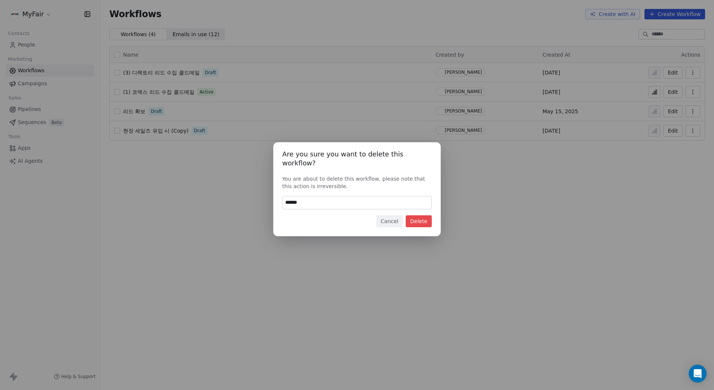
type input "******"
click at [424, 215] on button "Delete" at bounding box center [419, 221] width 26 height 12
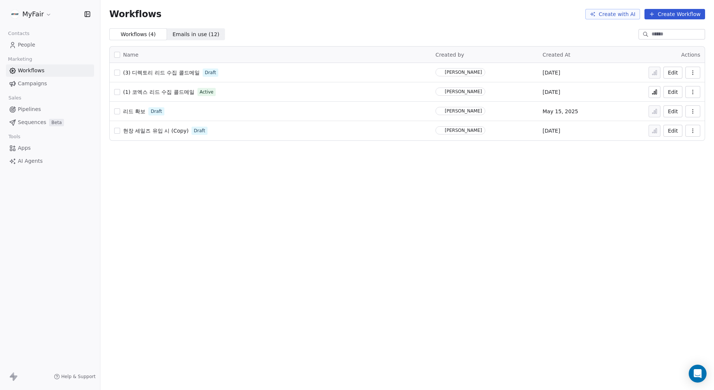
click at [579, 185] on div "Workflows Create with AI Create Workflow Workflows ( 4 ) Workflows ( 4 ) Emails…" at bounding box center [407, 195] width 614 height 390
click at [693, 111] on icon "button" at bounding box center [693, 111] width 6 height 6
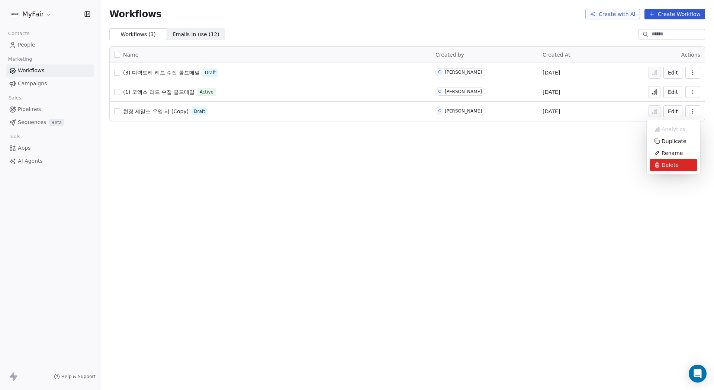
click at [675, 168] on span "Delete" at bounding box center [670, 164] width 17 height 7
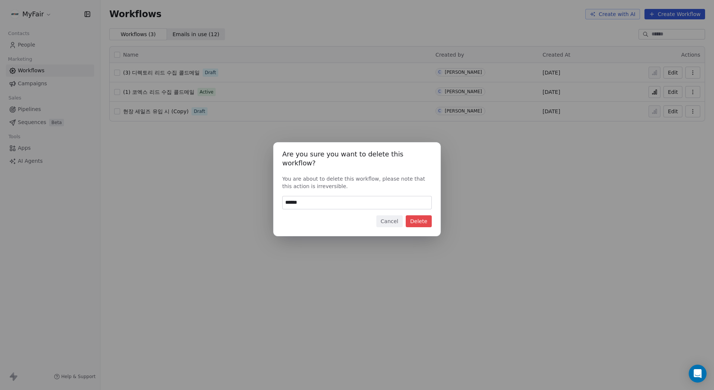
type input "******"
click at [418, 216] on button "Delete" at bounding box center [419, 221] width 26 height 12
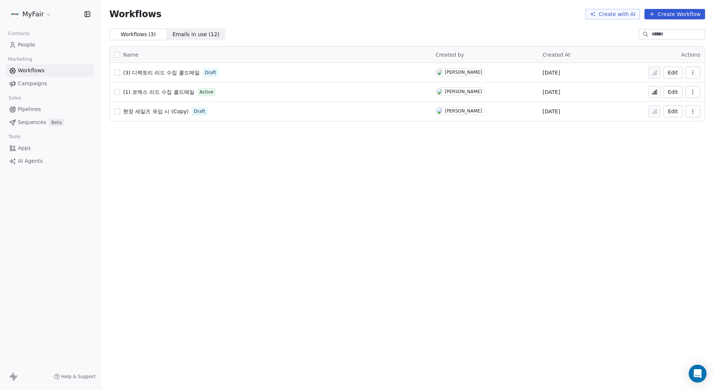
click at [420, 176] on div "Workflows Create with AI Create Workflow Workflows ( 3 ) Workflows ( 3 ) Emails…" at bounding box center [407, 195] width 614 height 390
click at [353, 33] on div "Workflows ( 3 ) Workflows ( 3 ) Emails in use ( 12 ) Emails in use ( 12 )" at bounding box center [407, 34] width 614 height 12
click at [693, 91] on icon "button" at bounding box center [693, 92] width 6 height 6
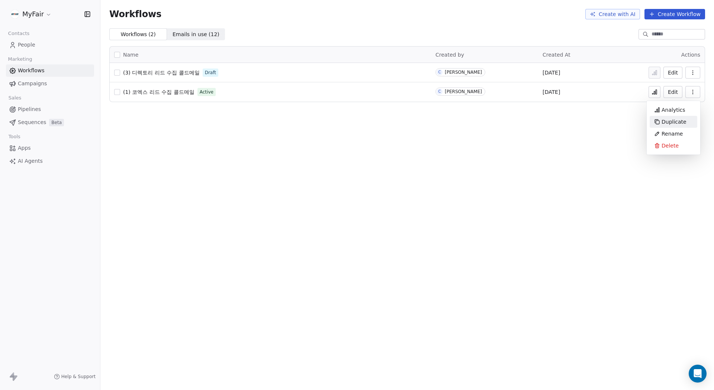
click at [679, 121] on span "Duplicate" at bounding box center [674, 121] width 25 height 7
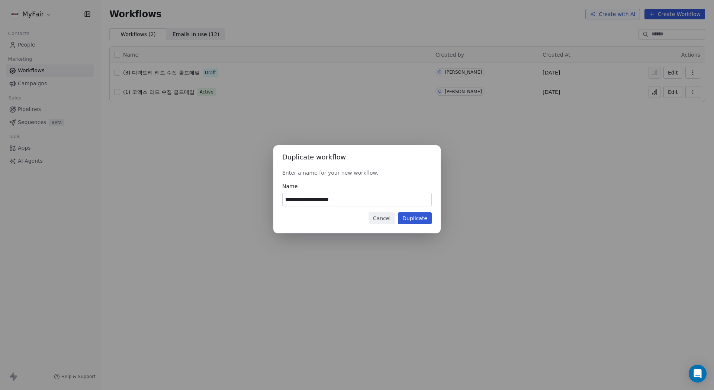
type input "**********"
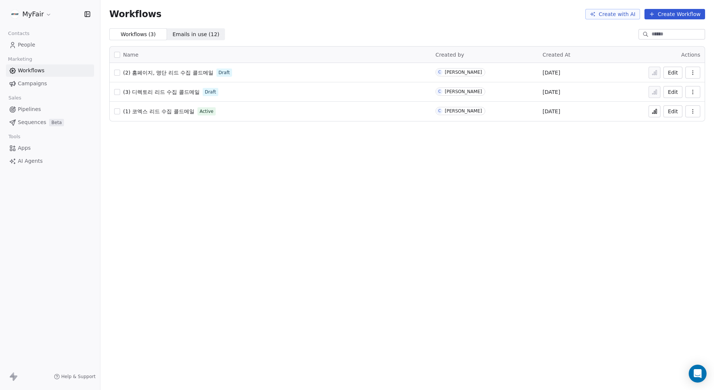
click at [696, 111] on button "button" at bounding box center [693, 111] width 15 height 12
click at [682, 139] on span "Duplicate" at bounding box center [674, 140] width 25 height 7
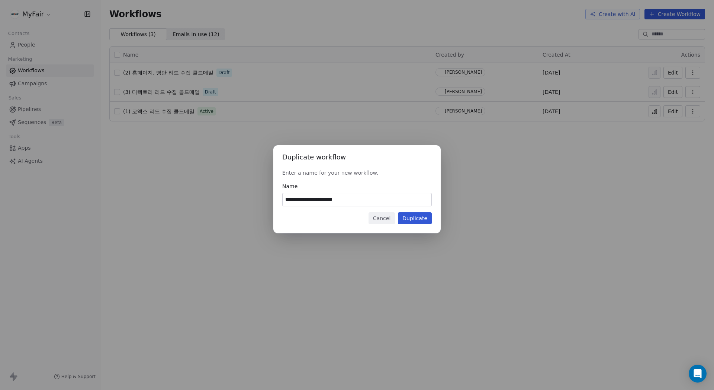
click at [380, 198] on input "**********" at bounding box center [357, 199] width 149 height 13
type input "**********"
click at [423, 216] on button "Duplicate" at bounding box center [415, 218] width 34 height 12
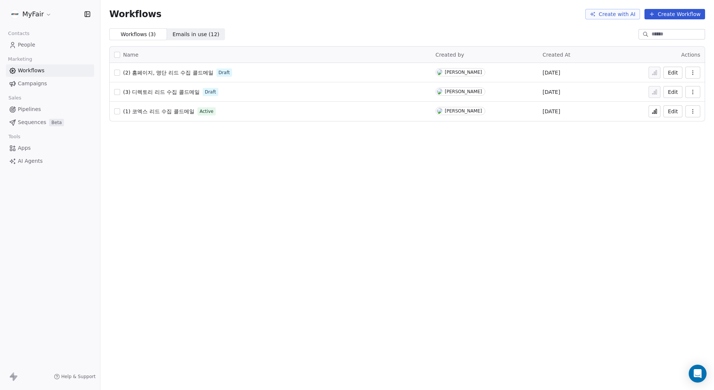
click at [457, 197] on div "Workflows Create with AI Create Workflow Workflows ( 3 ) Workflows ( 3 ) Emails…" at bounding box center [407, 195] width 614 height 390
drag, startPoint x: 303, startPoint y: 49, endPoint x: 270, endPoint y: 12, distance: 49.8
click at [304, 48] on th "Name" at bounding box center [271, 55] width 322 height 16
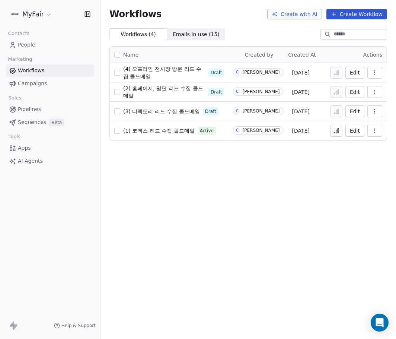
click at [233, 16] on div "Workflows Create with AI Create Workflow" at bounding box center [248, 14] width 278 height 10
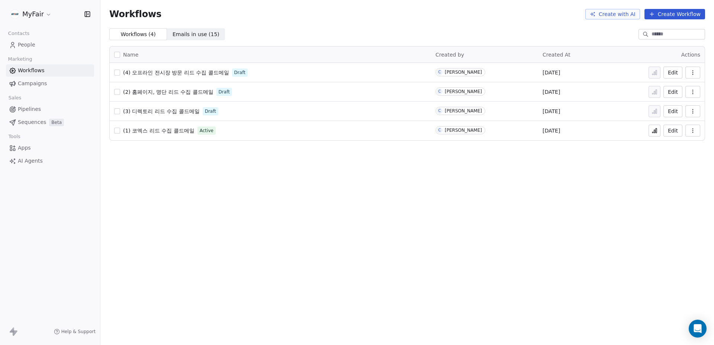
click at [282, 198] on div "Workflows Create with AI Create Workflow Workflows ( 4 ) Workflows ( 4 ) Emails…" at bounding box center [407, 172] width 614 height 345
click at [167, 112] on span "(3) 디렉토리 리드 수집 콜드메일" at bounding box center [161, 111] width 77 height 6
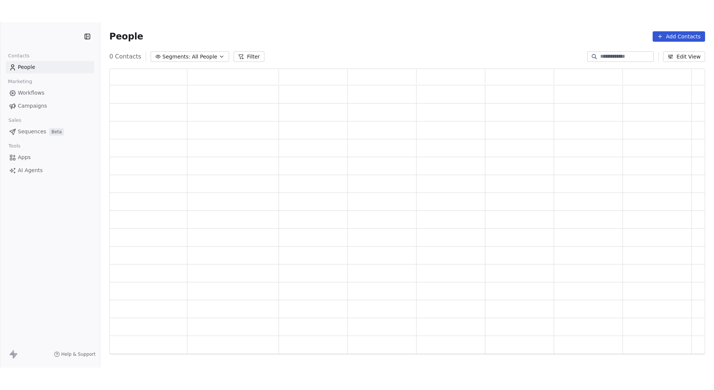
scroll to position [280, 591]
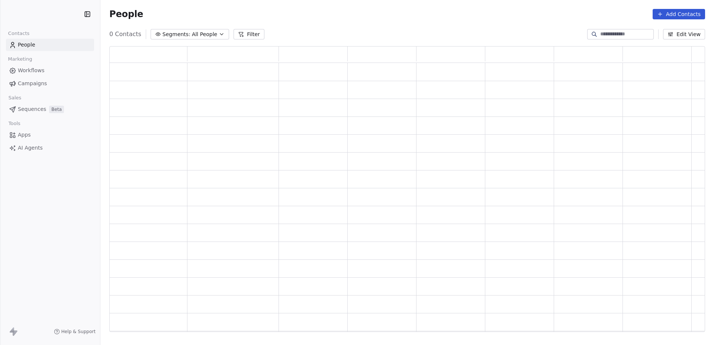
click at [383, 29] on div "0 Contacts Segments: All People Filter Edit View" at bounding box center [407, 34] width 614 height 12
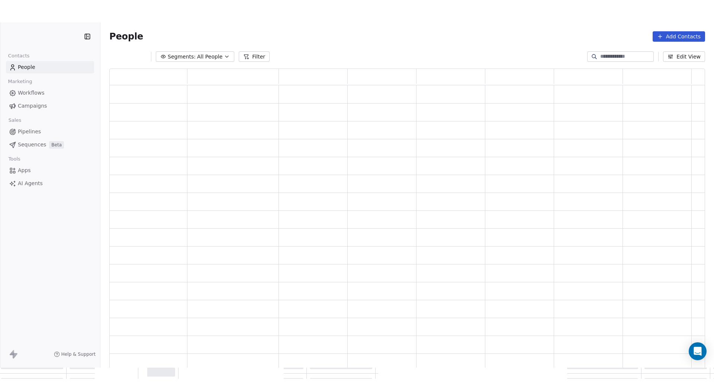
scroll to position [320, 591]
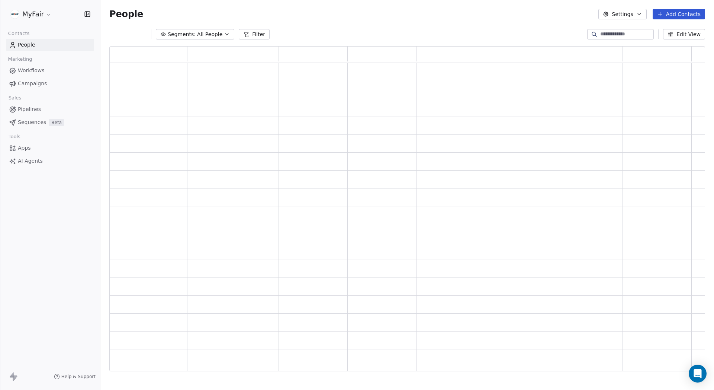
click at [403, 29] on div "Segments: All People Filter Edit View" at bounding box center [407, 34] width 614 height 12
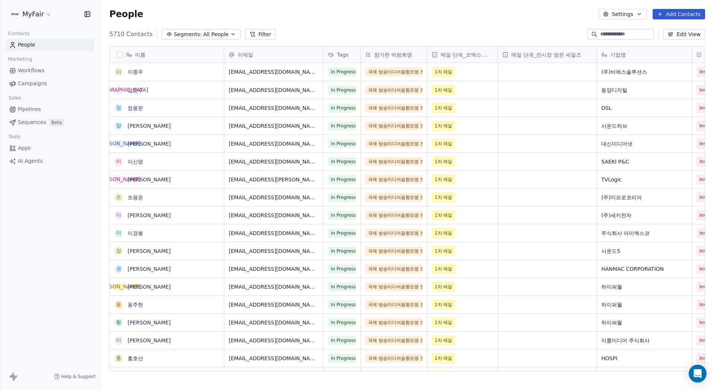
scroll to position [338, 608]
click at [627, 7] on div "People Settings Add Contacts" at bounding box center [407, 14] width 614 height 28
click at [628, 10] on button "Settings" at bounding box center [623, 14] width 48 height 10
click at [639, 33] on span "Contact Properties" at bounding box center [643, 30] width 48 height 8
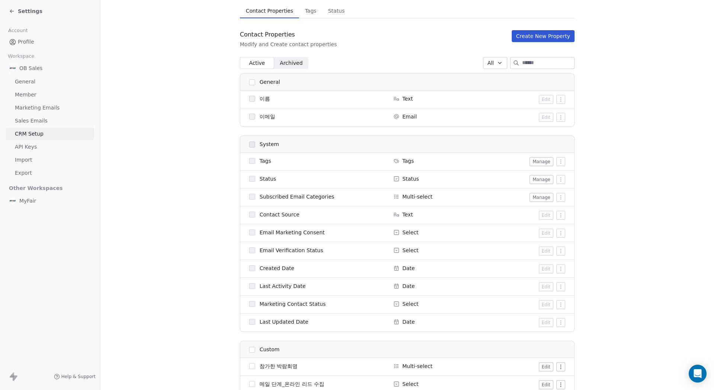
scroll to position [146, 0]
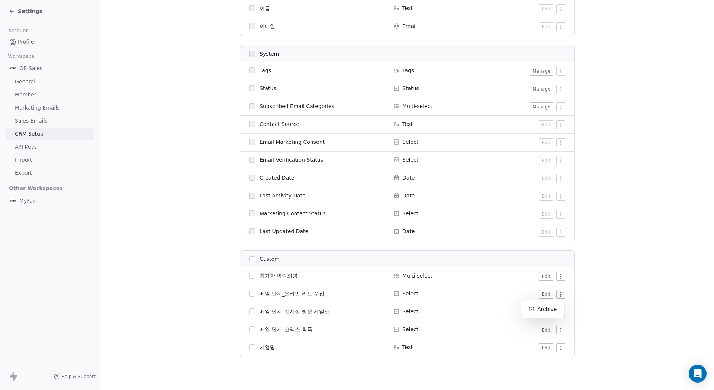
click at [559, 295] on html "Settings Account Profile Workspace OB Sales General Member Marketing Emails Sal…" at bounding box center [357, 195] width 714 height 390
click at [553, 295] on html "Settings Account Profile Workspace OB Sales General Member Marketing Emails Sal…" at bounding box center [357, 195] width 714 height 390
click at [542, 294] on button "Edit" at bounding box center [546, 294] width 15 height 9
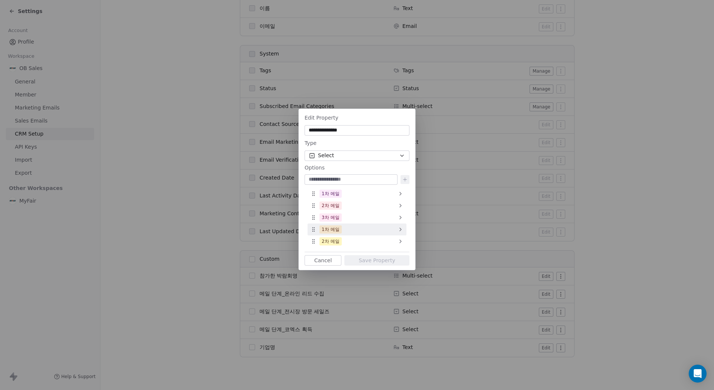
click at [376, 228] on div "1차 메일" at bounding box center [357, 229] width 99 height 12
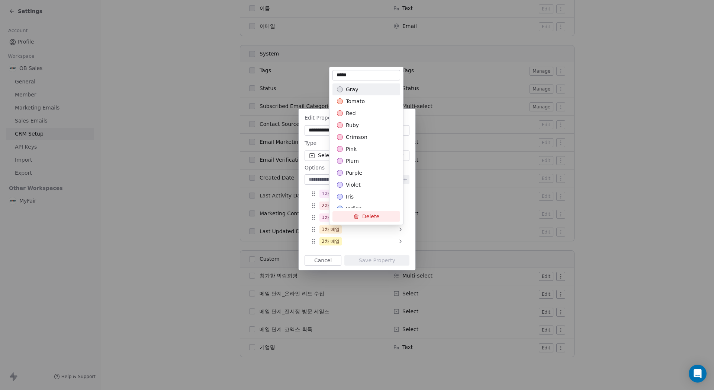
click at [379, 229] on div "**********" at bounding box center [357, 195] width 714 height 196
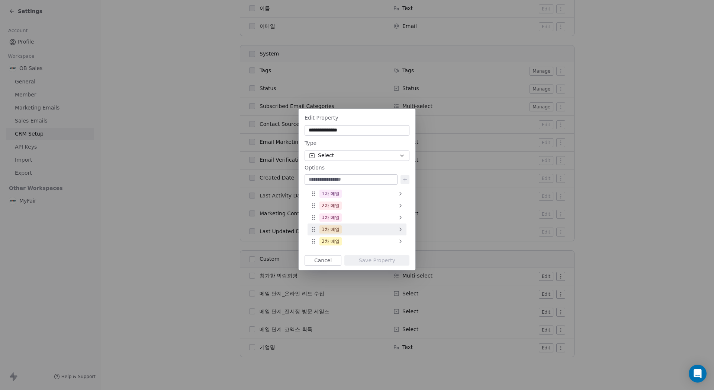
click at [391, 230] on div "1차 메일" at bounding box center [357, 229] width 99 height 12
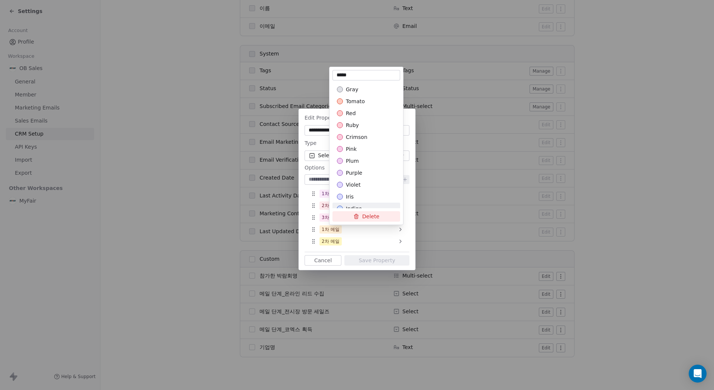
click at [376, 217] on button "Delete" at bounding box center [367, 216] width 68 height 10
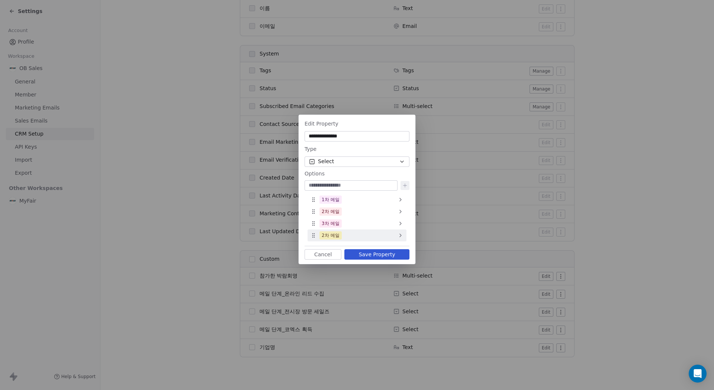
click at [364, 238] on div "2차 메일" at bounding box center [357, 235] width 99 height 12
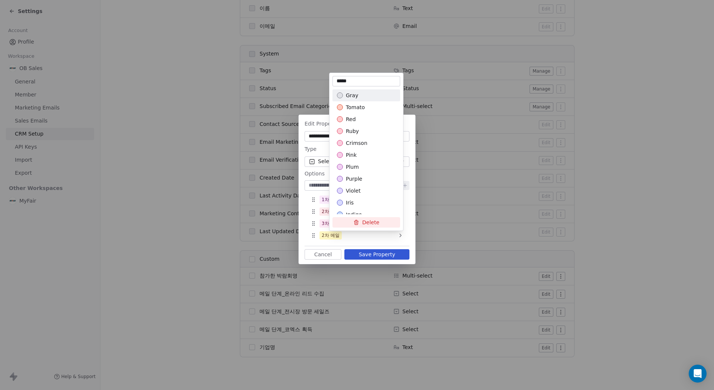
click at [372, 221] on button "Delete" at bounding box center [367, 222] width 68 height 10
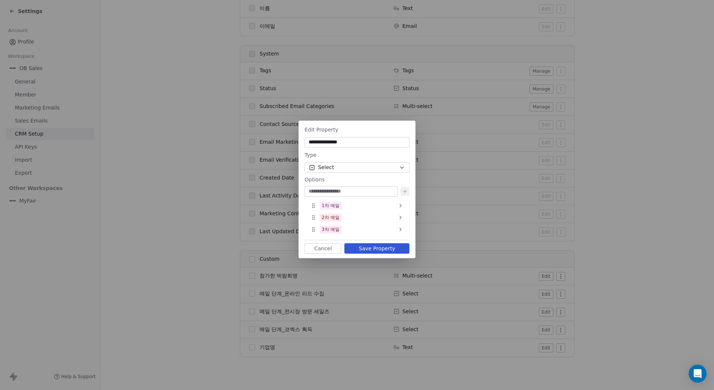
click at [360, 144] on input "**********" at bounding box center [357, 141] width 102 height 7
type input "**********"
click at [363, 246] on button "Save Property" at bounding box center [377, 248] width 65 height 10
click at [375, 141] on input "**********" at bounding box center [357, 141] width 102 height 7
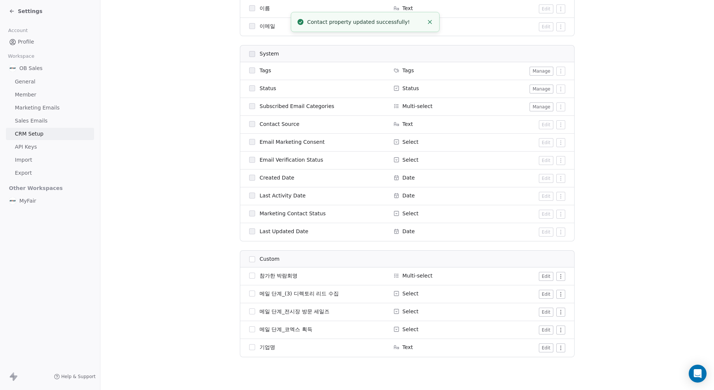
click at [561, 311] on html "Settings Account Profile Workspace OB Sales General Member Marketing Emails Sal…" at bounding box center [357, 195] width 714 height 390
drag, startPoint x: 543, startPoint y: 306, endPoint x: 547, endPoint y: 310, distance: 5.0
click at [543, 306] on html "Settings Account Profile Workspace OB Sales General Member Marketing Emails Sal…" at bounding box center [357, 195] width 714 height 390
click at [548, 310] on button "Edit" at bounding box center [546, 311] width 15 height 9
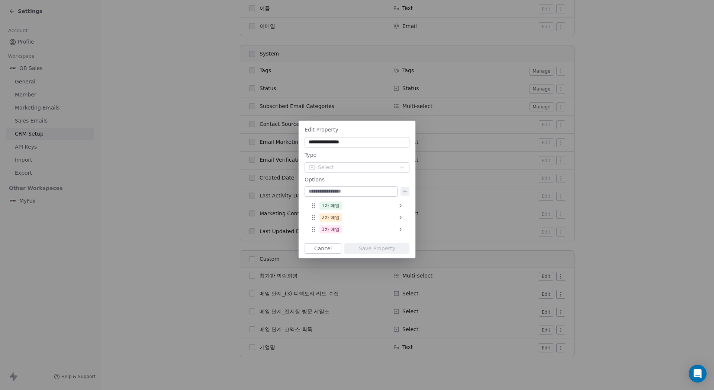
click at [351, 143] on input "**********" at bounding box center [357, 141] width 102 height 7
click at [335, 144] on input "**********" at bounding box center [357, 141] width 102 height 7
click at [333, 144] on input "**********" at bounding box center [357, 141] width 102 height 7
paste input
type input "**********"
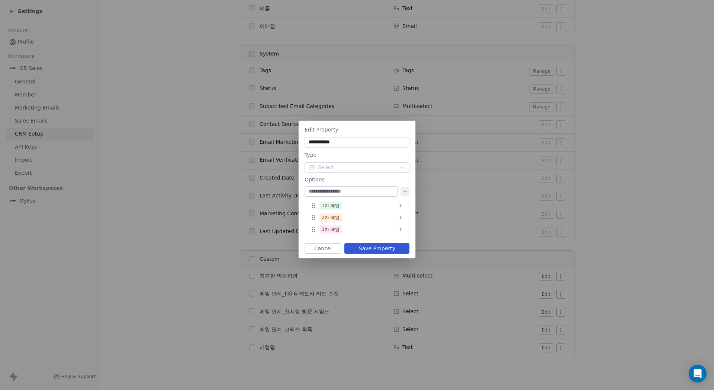
click at [325, 249] on button "Cancel" at bounding box center [323, 248] width 37 height 10
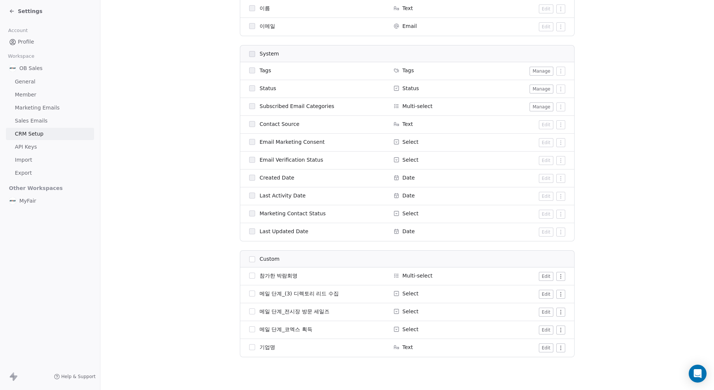
click at [557, 294] on html "Settings Account Profile Workspace OB Sales General Member Marketing Emails Sal…" at bounding box center [357, 195] width 714 height 390
click at [545, 292] on html "Settings Account Profile Workspace OB Sales General Member Marketing Emails Sal…" at bounding box center [357, 195] width 714 height 390
click at [543, 293] on button "Edit" at bounding box center [546, 294] width 15 height 9
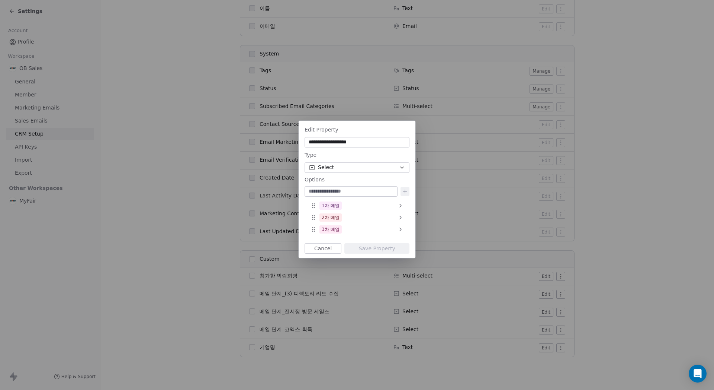
click at [320, 138] on div "**********" at bounding box center [357, 142] width 105 height 10
click at [339, 141] on input "**********" at bounding box center [357, 141] width 102 height 7
drag, startPoint x: 354, startPoint y: 147, endPoint x: 343, endPoint y: 143, distance: 10.8
click at [353, 147] on div "**********" at bounding box center [357, 189] width 117 height 134
click at [341, 142] on input "**********" at bounding box center [357, 141] width 102 height 7
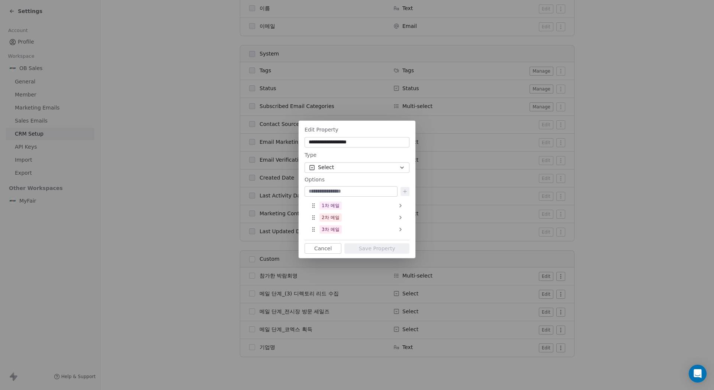
click at [326, 246] on button "Cancel" at bounding box center [323, 248] width 37 height 10
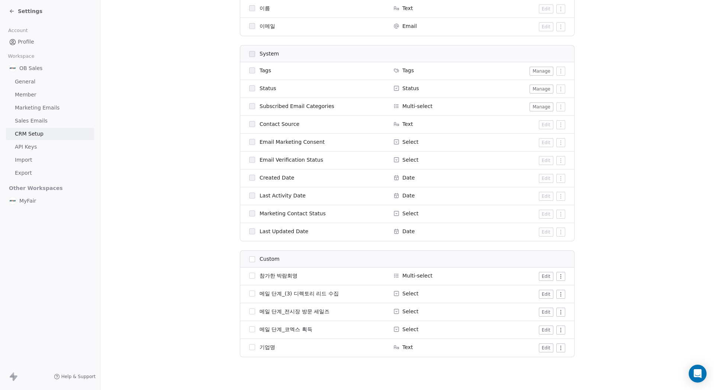
click at [561, 312] on html "Settings Account Profile Workspace OB Sales General Member Marketing Emails Sal…" at bounding box center [357, 195] width 714 height 390
click at [542, 312] on html "Settings Account Profile Workspace OB Sales General Member Marketing Emails Sal…" at bounding box center [357, 195] width 714 height 390
click at [546, 312] on button "Edit" at bounding box center [546, 311] width 15 height 9
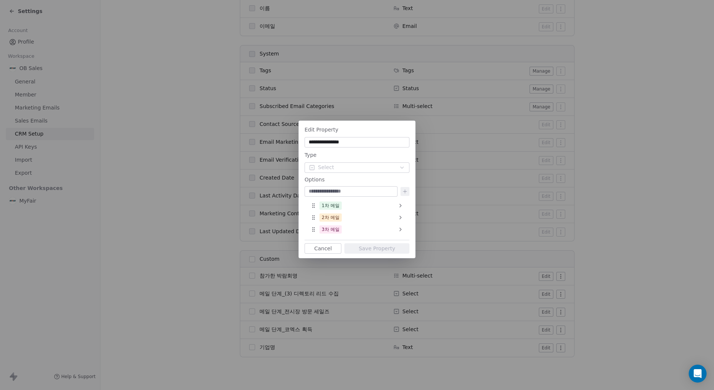
click at [327, 143] on input "**********" at bounding box center [357, 141] width 102 height 7
drag, startPoint x: 333, startPoint y: 143, endPoint x: 339, endPoint y: 143, distance: 6.0
click at [333, 143] on input "**********" at bounding box center [357, 141] width 102 height 7
click at [339, 143] on input "**********" at bounding box center [357, 141] width 102 height 7
paste input "****"
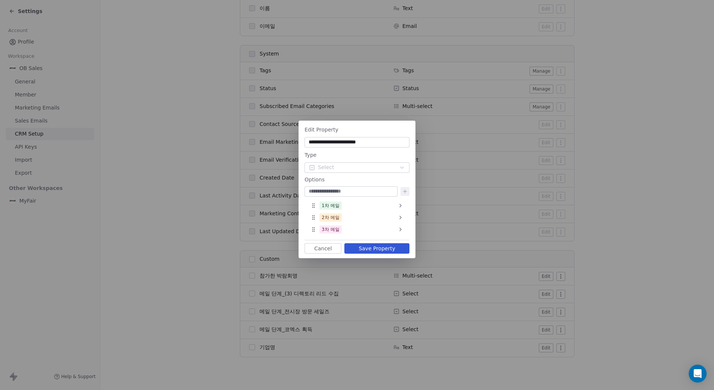
type input "**********"
click at [375, 249] on button "Save Property" at bounding box center [377, 248] width 65 height 10
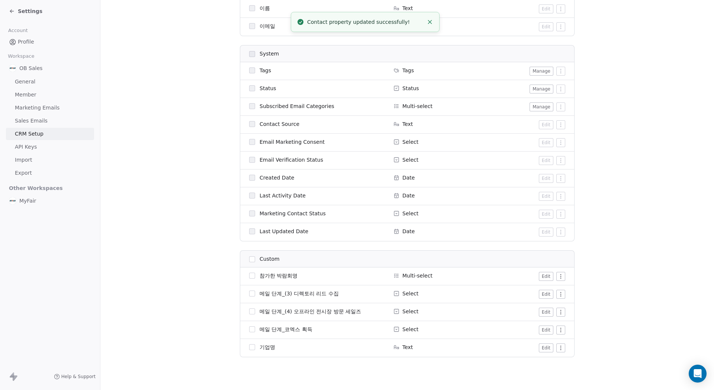
click at [546, 330] on button "Edit" at bounding box center [546, 329] width 15 height 9
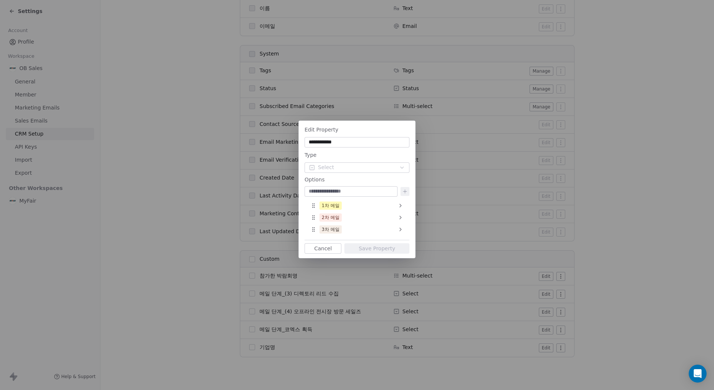
click at [336, 145] on input "**********" at bounding box center [357, 141] width 102 height 7
paste input "****"
type input "**********"
click at [377, 244] on button "Save Property" at bounding box center [377, 248] width 65 height 10
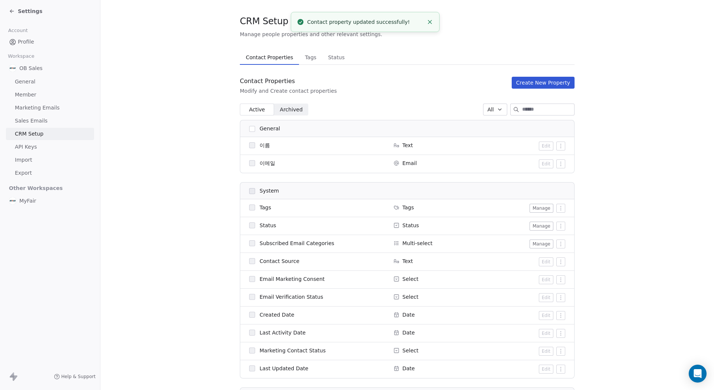
scroll to position [0, 0]
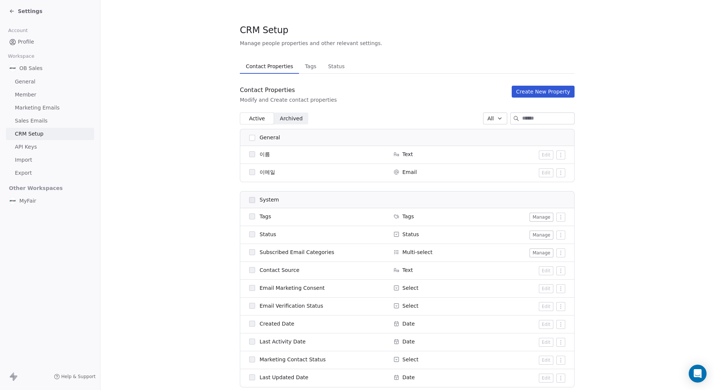
click at [541, 86] on button "Create New Property" at bounding box center [543, 92] width 63 height 12
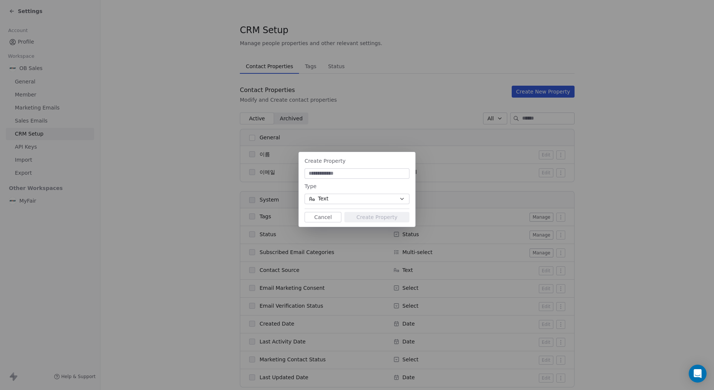
click at [322, 220] on button "Cancel" at bounding box center [323, 217] width 37 height 10
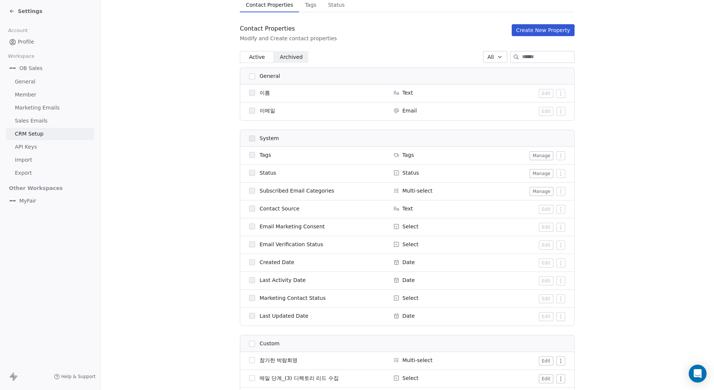
scroll to position [74, 0]
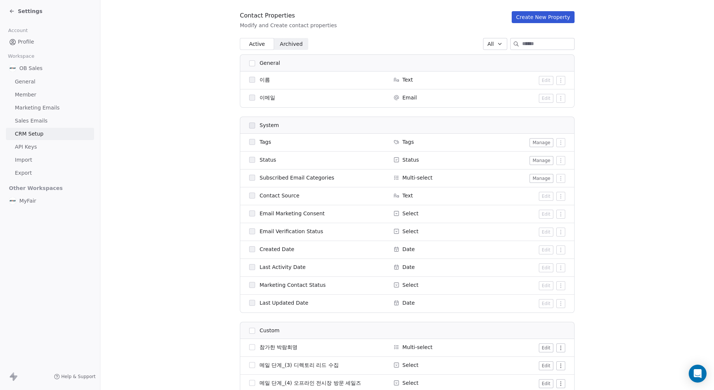
click at [537, 16] on button "Create New Property" at bounding box center [543, 17] width 63 height 12
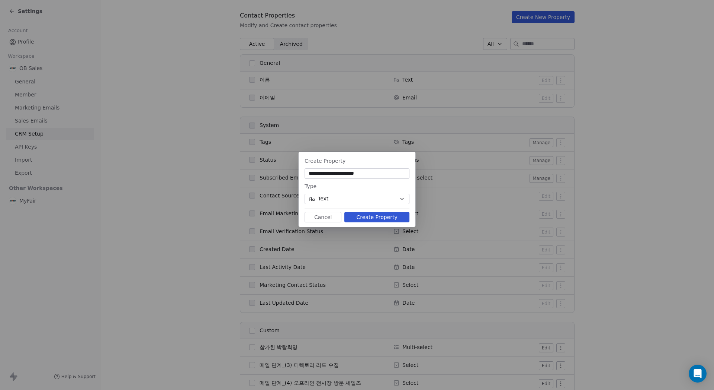
type input "**********"
click at [368, 201] on button "Text" at bounding box center [357, 199] width 105 height 10
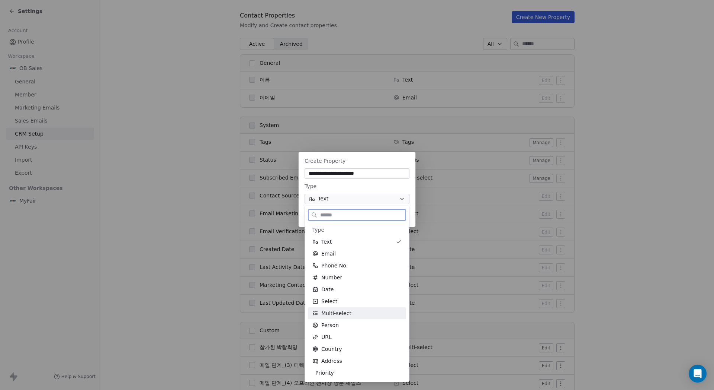
click at [353, 304] on div "Select" at bounding box center [357, 300] width 89 height 7
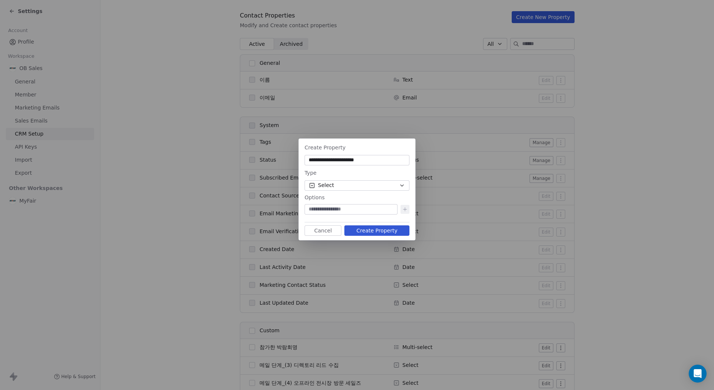
click at [330, 210] on input at bounding box center [351, 208] width 90 height 7
type input "*****"
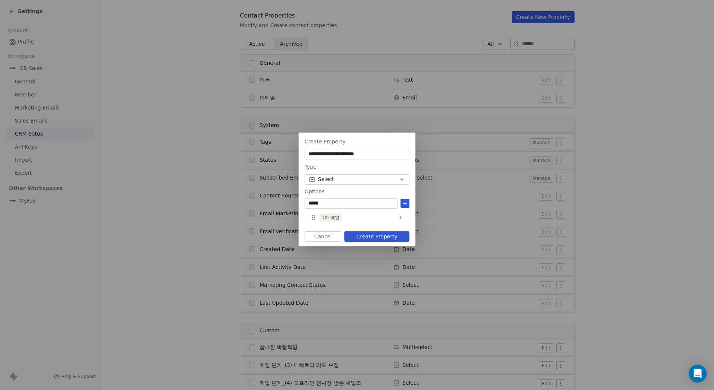
type input "*****"
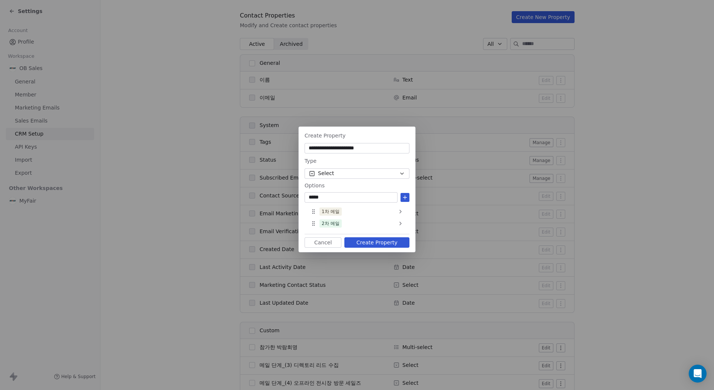
type input "*****"
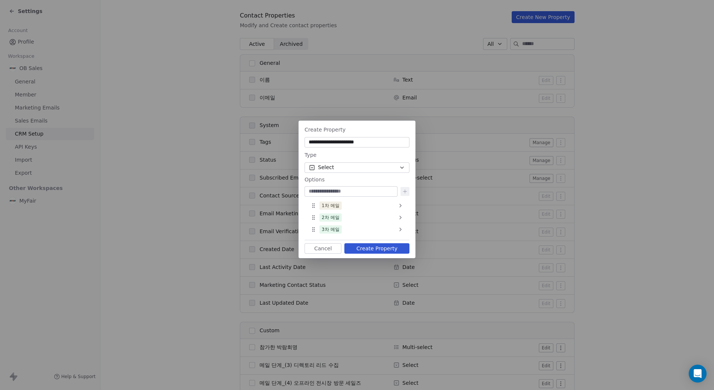
click at [372, 250] on button "Create Property" at bounding box center [377, 248] width 65 height 10
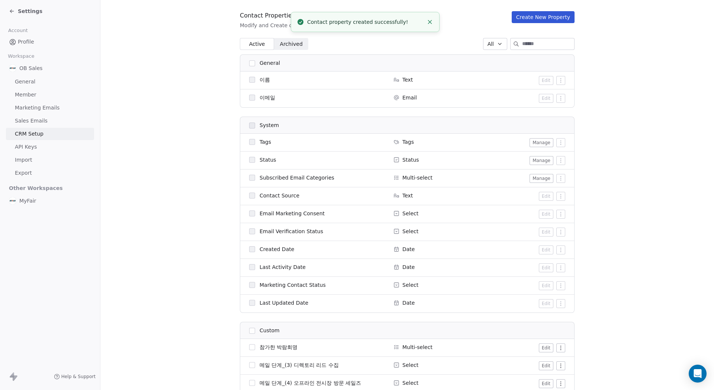
click at [615, 73] on section "CRM Setup Manage people properties and other relevant settings. Contact Propert…" at bounding box center [407, 193] width 614 height 535
click at [159, 29] on section "CRM Setup Manage people properties and other relevant settings. Contact Propert…" at bounding box center [407, 202] width 614 height 553
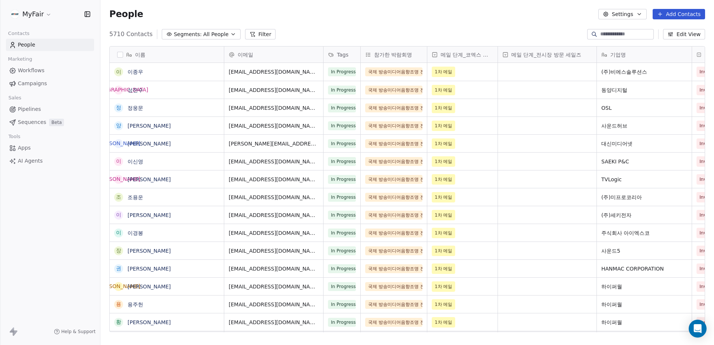
scroll to position [298, 608]
click at [186, 33] on span "Segments:" at bounding box center [188, 35] width 28 height 8
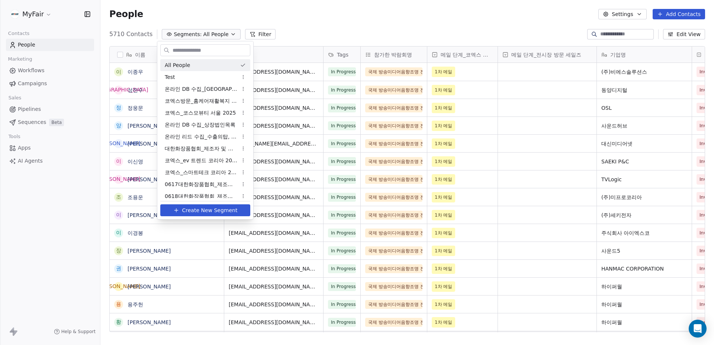
click at [274, 23] on html "MyFair Contacts People Marketing Workflows Campaigns Sales Pipelines Sequences …" at bounding box center [357, 172] width 714 height 345
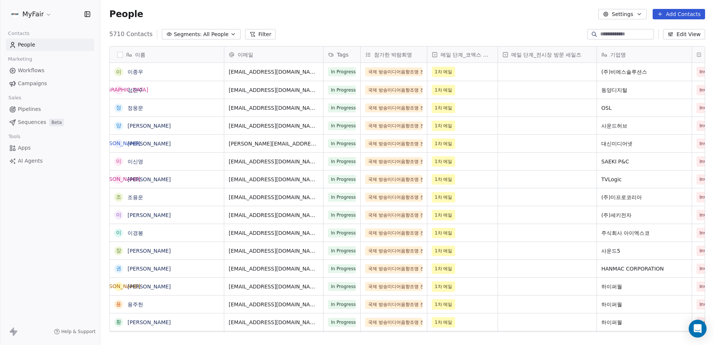
click at [247, 35] on button "Filter" at bounding box center [260, 34] width 31 height 10
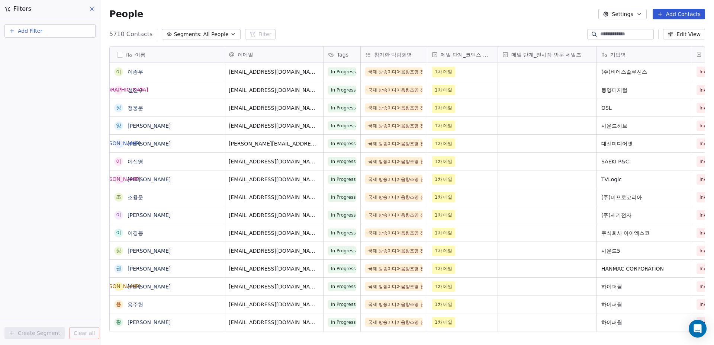
click at [36, 31] on span "Add Filter" at bounding box center [30, 31] width 25 height 8
click at [60, 48] on div "Contact properties" at bounding box center [50, 49] width 76 height 8
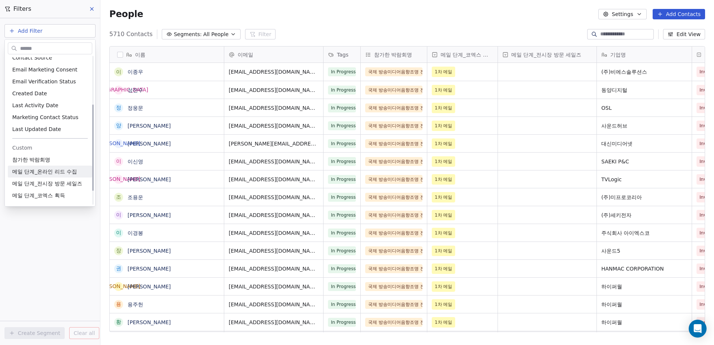
scroll to position [106, 0]
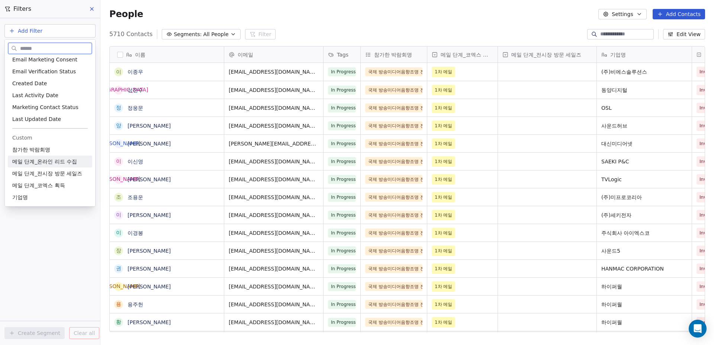
click at [61, 162] on span "메일 단계_온라인 리드 수집" at bounding box center [44, 161] width 65 height 7
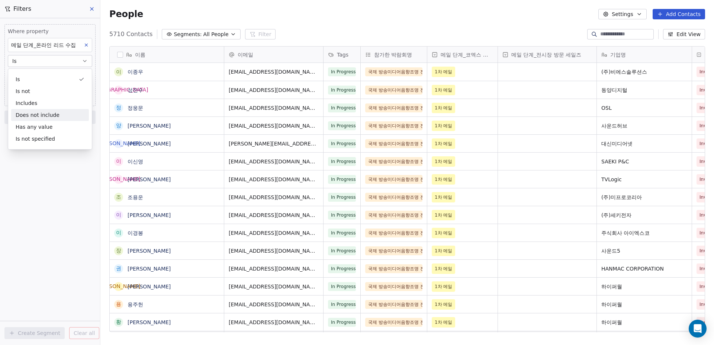
click at [45, 104] on div "Includes" at bounding box center [50, 103] width 78 height 12
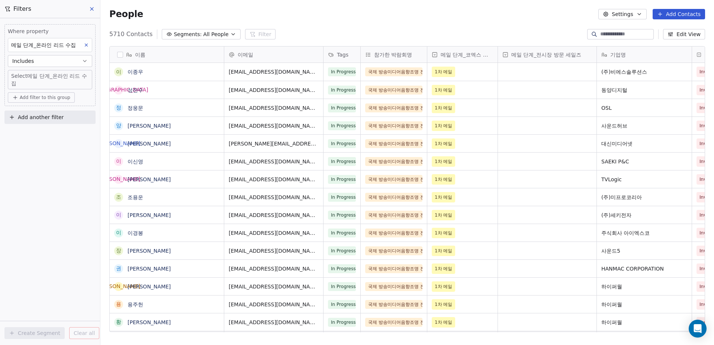
click at [64, 193] on div "Where property 메일 단계_온라인 리드 수집 Includes Select 메일 단계_온라인 리드 수집 Add filter to th…" at bounding box center [50, 181] width 100 height 327
click at [51, 79] on body "MyFair Contacts People Marketing Workflows Campaigns Sales Pipelines Sequences …" at bounding box center [357, 172] width 714 height 345
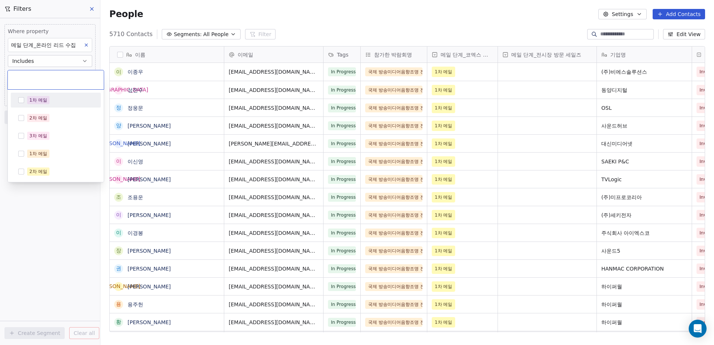
click at [52, 100] on div "1차 메일" at bounding box center [60, 100] width 66 height 8
click at [61, 224] on html "MyFair Contacts People Marketing Workflows Campaigns Sales Pipelines Sequences …" at bounding box center [357, 172] width 714 height 345
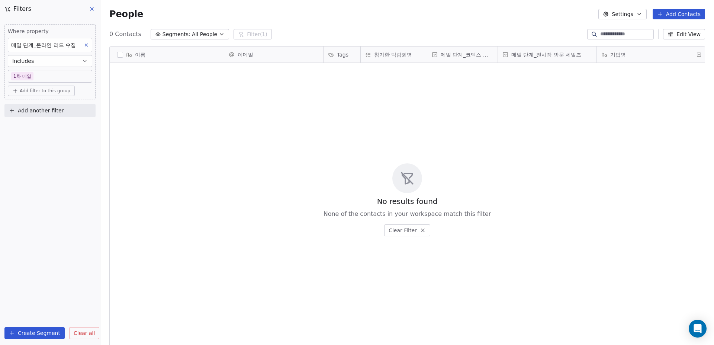
scroll to position [298, 608]
click at [43, 77] on body "MyFair Contacts People Marketing Workflows Campaigns Sales Pipelines Sequences …" at bounding box center [357, 172] width 714 height 345
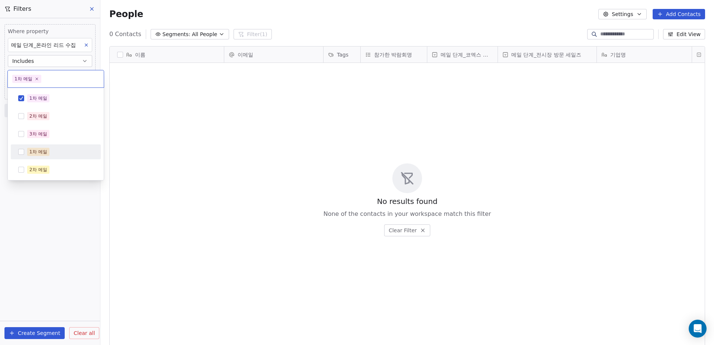
click at [34, 151] on div "1차 메일" at bounding box center [38, 151] width 18 height 7
click at [24, 97] on button "Suggestions" at bounding box center [21, 98] width 6 height 6
click at [36, 236] on html "MyFair Contacts People Marketing Workflows Campaigns Sales Pipelines Sequences …" at bounding box center [357, 172] width 714 height 345
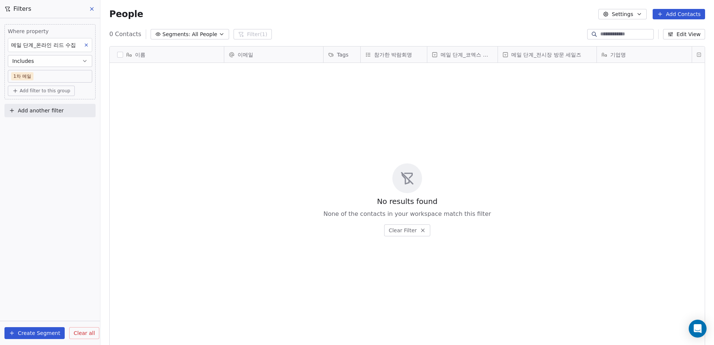
click at [60, 75] on body "MyFair Contacts People Marketing Workflows Campaigns Sales Pipelines Sequences …" at bounding box center [357, 172] width 714 height 345
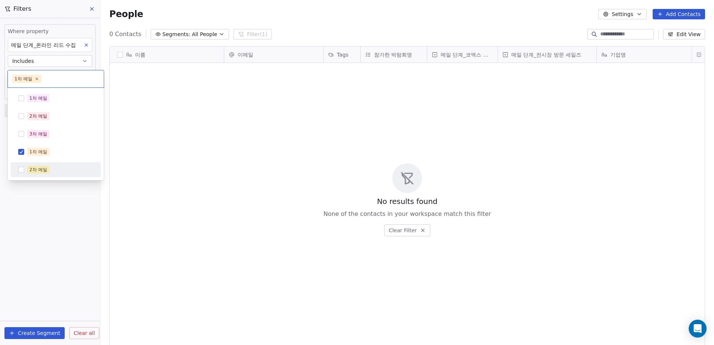
click at [58, 182] on html "MyFair Contacts People Marketing Workflows Campaigns Sales Pipelines Sequences …" at bounding box center [357, 172] width 714 height 345
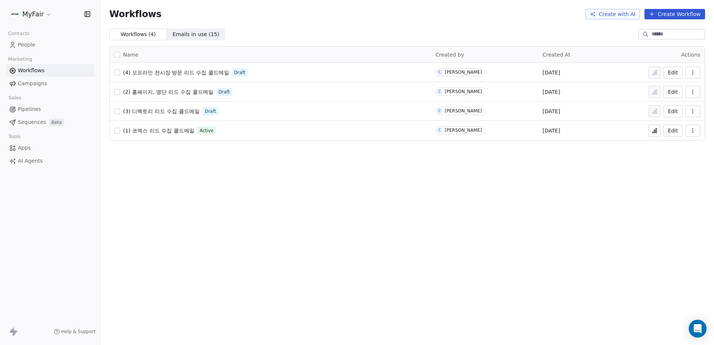
click at [172, 111] on span "(3) 디렉토리 리드 수집 콜드메일" at bounding box center [161, 111] width 77 height 6
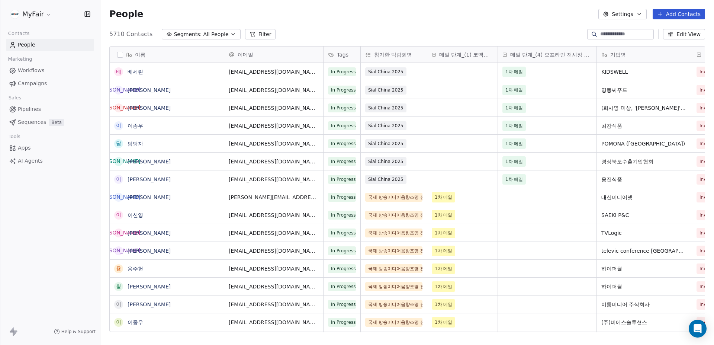
scroll to position [298, 608]
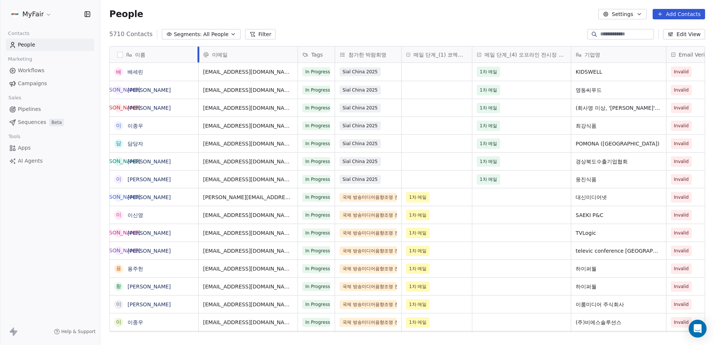
drag, startPoint x: 224, startPoint y: 54, endPoint x: 176, endPoint y: 61, distance: 48.5
click at [182, 55] on div "이름" at bounding box center [154, 55] width 89 height 16
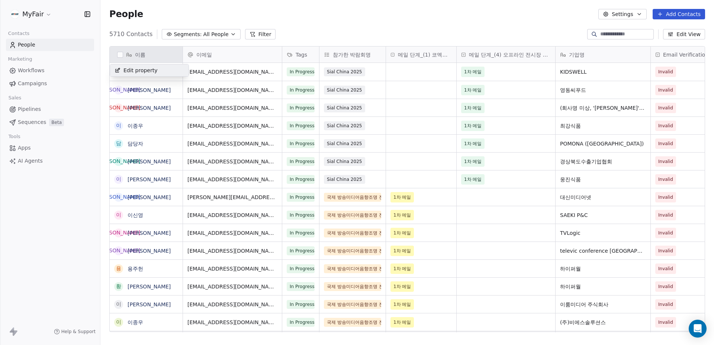
click at [176, 61] on html "MyFair Contacts People Marketing Workflows Campaigns Sales Pipelines Sequences …" at bounding box center [357, 172] width 714 height 345
click at [179, 56] on html "MyFair Contacts People Marketing Workflows Campaigns Sales Pipelines Sequences …" at bounding box center [357, 172] width 714 height 345
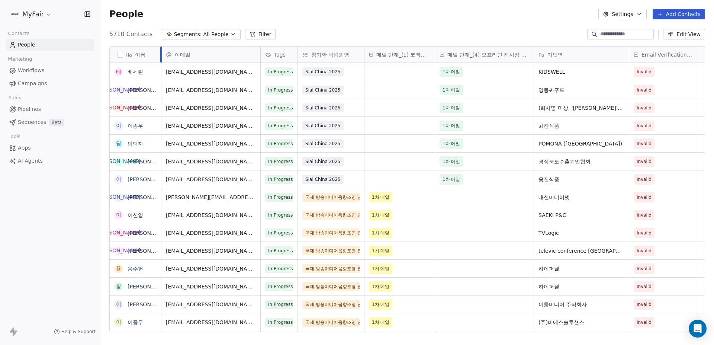
drag, startPoint x: 183, startPoint y: 54, endPoint x: 161, endPoint y: 55, distance: 21.6
click at [161, 55] on div at bounding box center [161, 55] width 2 height 16
drag, startPoint x: 261, startPoint y: 55, endPoint x: 255, endPoint y: 55, distance: 6.0
click at [255, 55] on div "이메일 Tags 참가한 박람회명 메일 단계_(1) 코엑스 리드 수집 메일 단계_(4) 오프라인 전시장 방문 세일즈 기업명 Email Verif…" at bounding box center [438, 55] width 555 height 16
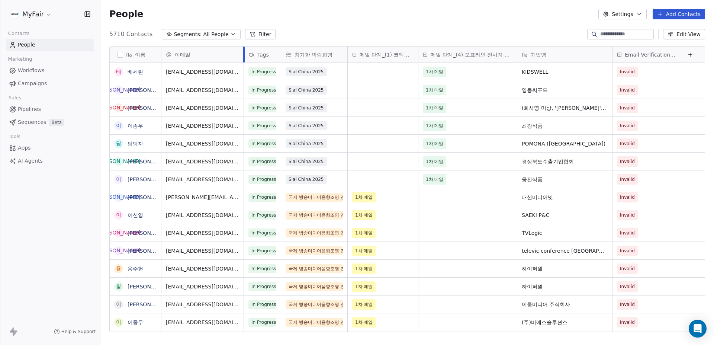
drag, startPoint x: 260, startPoint y: 55, endPoint x: 242, endPoint y: 55, distance: 17.5
click at [243, 55] on div at bounding box center [244, 55] width 2 height 16
click at [417, 53] on div at bounding box center [418, 55] width 2 height 16
click at [517, 54] on div "이메일 Tags 참가한 박람회명 메일 단계_(1) 코엑스 리드 수집 메일 단계_(4) 오프라인 전시장 방문 세일즈 기업명 Email Verif…" at bounding box center [433, 55] width 544 height 16
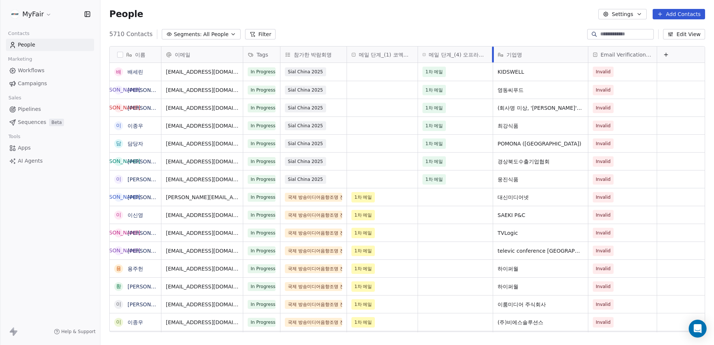
drag, startPoint x: 517, startPoint y: 54, endPoint x: 493, endPoint y: 55, distance: 23.8
click at [493, 55] on div at bounding box center [493, 55] width 2 height 16
click at [670, 54] on button at bounding box center [666, 54] width 9 height 9
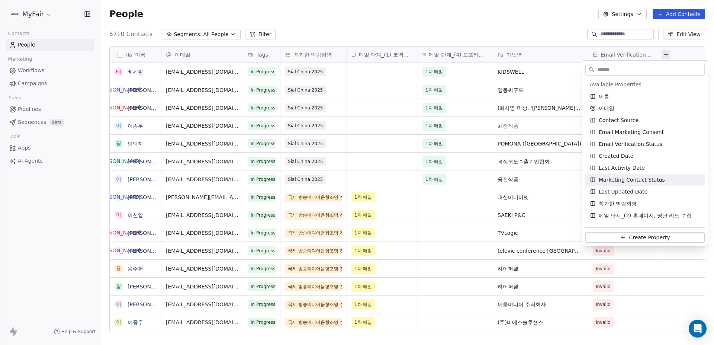
scroll to position [45, 0]
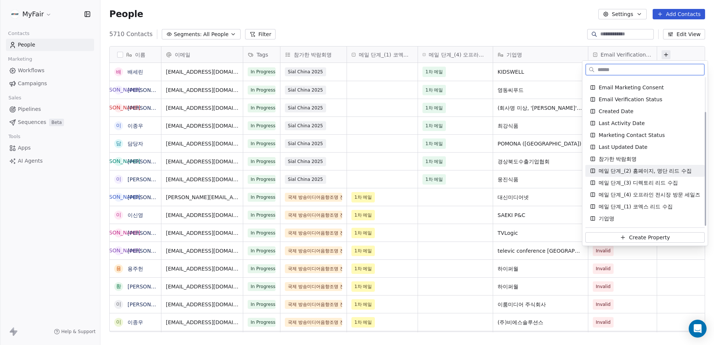
click at [656, 169] on span "메일 단계_(2) 홈페이지, 명단 리드 수집" at bounding box center [645, 170] width 93 height 7
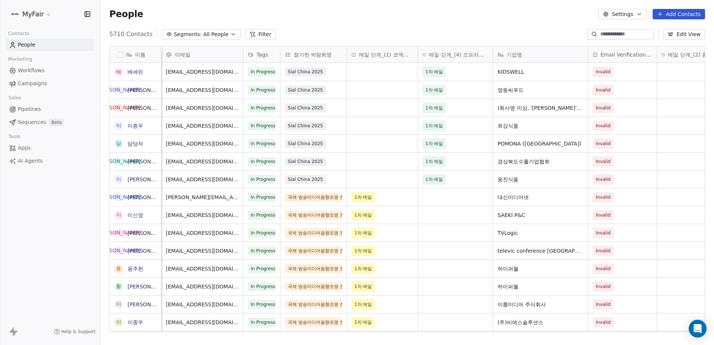
scroll to position [0, 45]
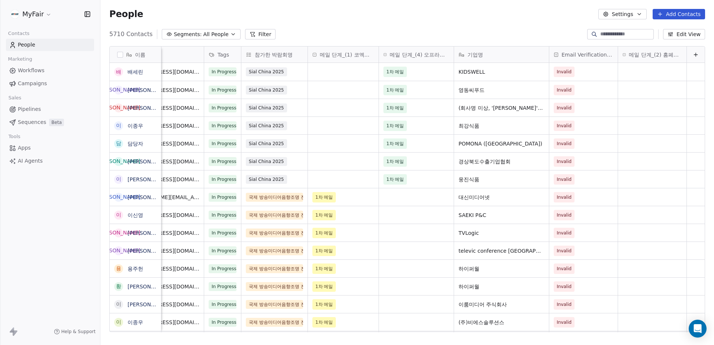
click at [693, 56] on icon at bounding box center [696, 55] width 6 height 6
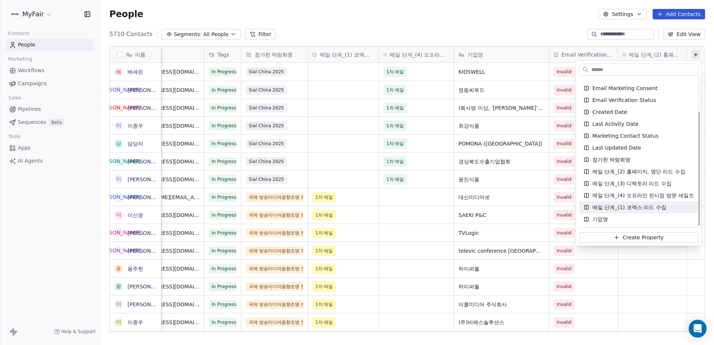
scroll to position [45, 0]
click at [653, 185] on span "메일 단계_(3) 디렉토리 리드 수집" at bounding box center [632, 182] width 79 height 7
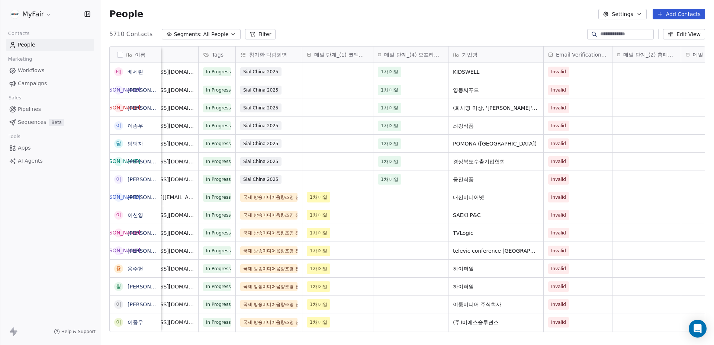
scroll to position [0, 113]
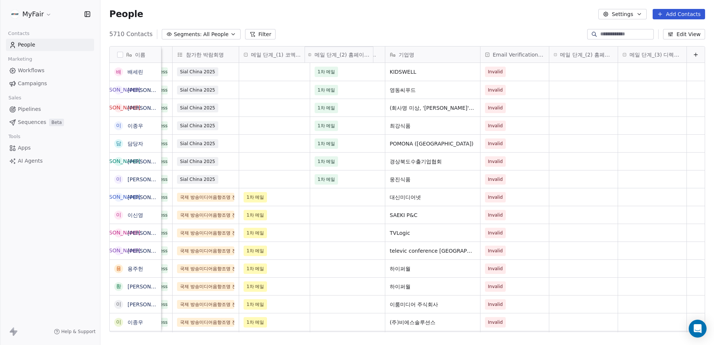
drag, startPoint x: 583, startPoint y: 52, endPoint x: 342, endPoint y: 58, distance: 241.9
click at [342, 58] on div "이름 배 배세린 최 최병훈 김 김태진 이 이종우 담 담당자 김 김나연 이 이민경 최 최영민 이 이신영 윤 윤문종 김 김상진 용 용주헌 황 황주…" at bounding box center [407, 190] width 595 height 286
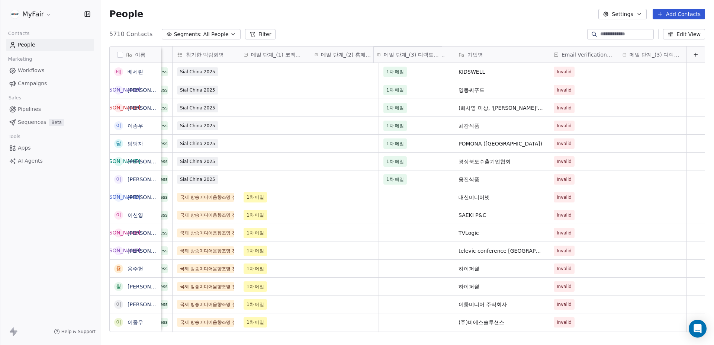
drag, startPoint x: 589, startPoint y: 59, endPoint x: 384, endPoint y: 55, distance: 204.7
click at [384, 55] on div "이름 배 배세린 최 최병훈 김 김태진 이 이종우 담 담당자 김 김나연 이 이민경 최 최영민 이 이신영 윤 윤문종 김 김상진 용 용주헌 황 황주…" at bounding box center [407, 190] width 595 height 286
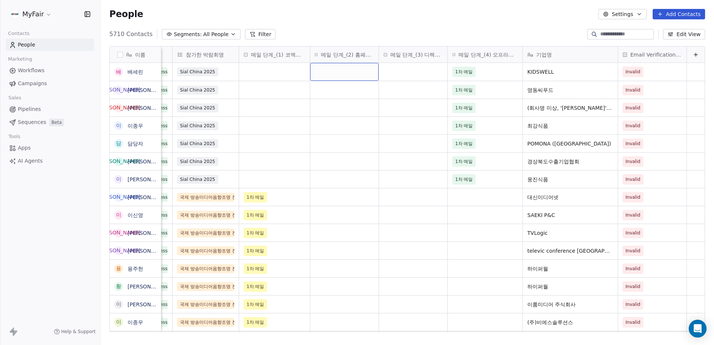
click at [346, 75] on div "grid" at bounding box center [344, 72] width 68 height 18
click at [397, 67] on div at bounding box center [353, 72] width 96 height 18
click at [425, 69] on html "MyFair Contacts People Marketing Workflows Campaigns Sales Pipelines Sequences …" at bounding box center [357, 172] width 714 height 345
click at [418, 72] on div "grid" at bounding box center [413, 72] width 68 height 18
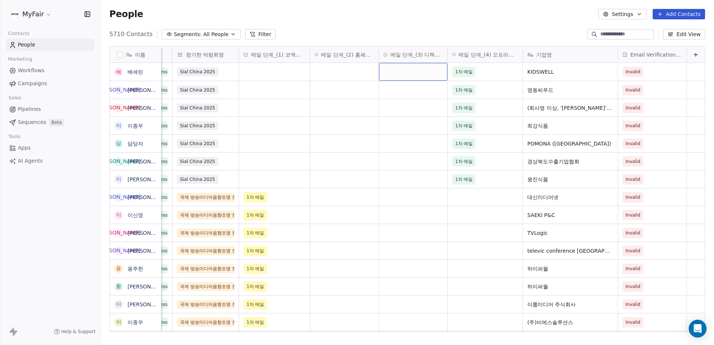
click at [418, 72] on div "grid" at bounding box center [413, 72] width 68 height 18
click at [427, 31] on html "MyFair Contacts People Marketing Workflows Campaigns Sales Pipelines Sequences …" at bounding box center [357, 172] width 714 height 345
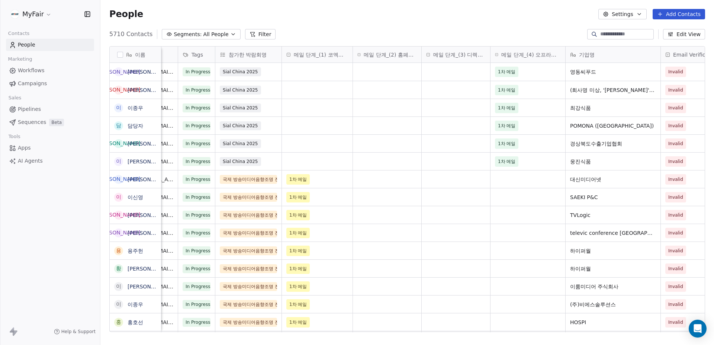
scroll to position [0, 0]
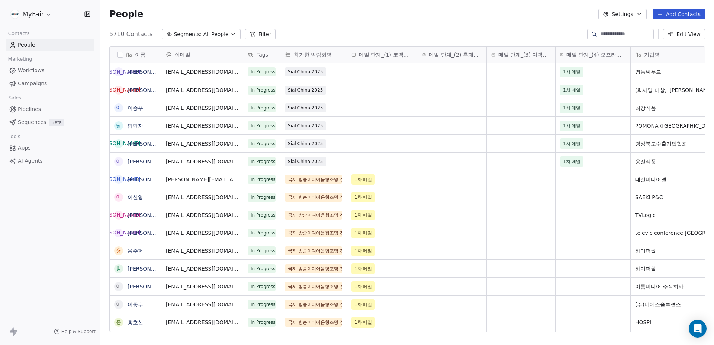
click at [294, 22] on div "People Settings Add Contacts" at bounding box center [407, 14] width 614 height 28
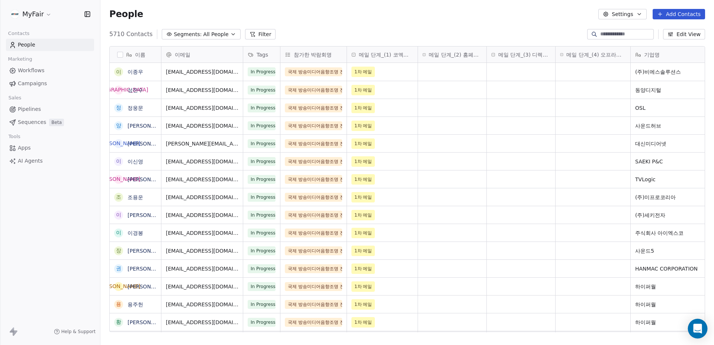
click at [699, 327] on icon "Open Intercom Messenger" at bounding box center [698, 329] width 9 height 10
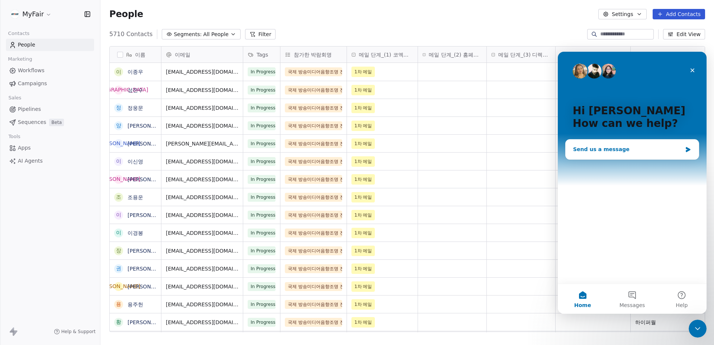
click at [611, 147] on div "Send us a message" at bounding box center [627, 149] width 109 height 8
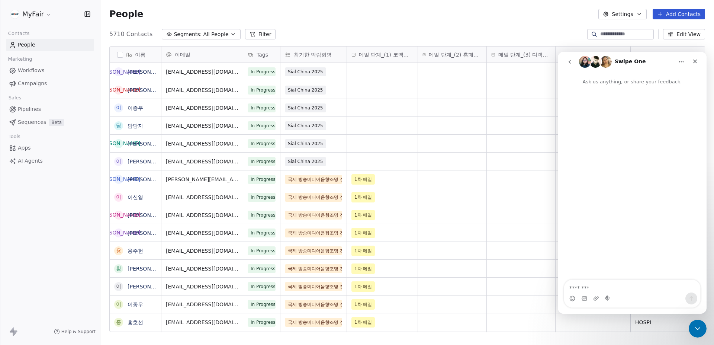
click at [613, 289] on textarea "Message…" at bounding box center [633, 286] width 136 height 13
type textarea "**********"
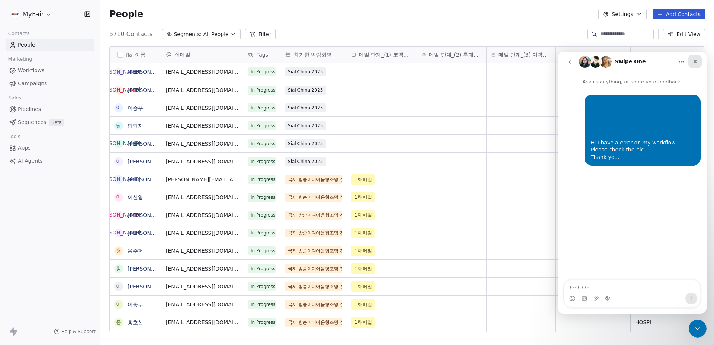
click at [697, 60] on icon "Close" at bounding box center [696, 61] width 6 height 6
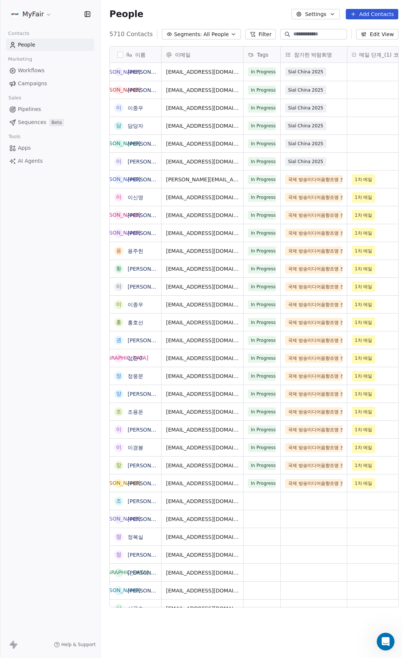
scroll to position [573, 302]
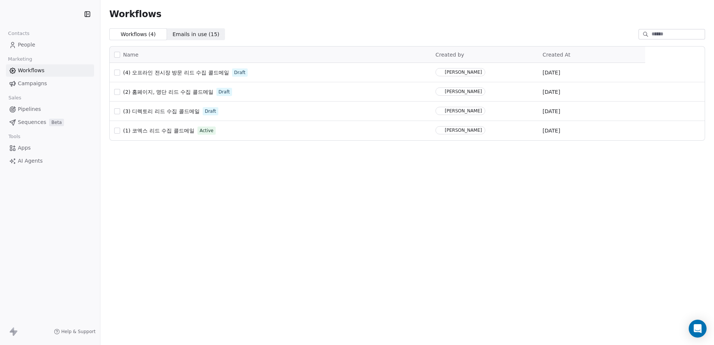
click at [155, 114] on span "(3) 디렉토리 리드 수집 콜드메일" at bounding box center [161, 111] width 77 height 6
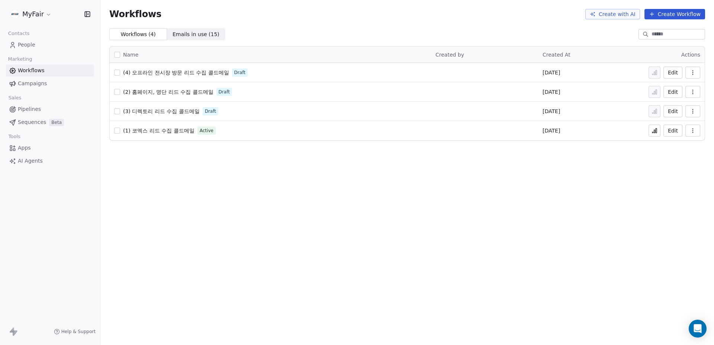
click at [274, 26] on div "Workflows Create with AI Create Workflow" at bounding box center [407, 14] width 614 height 28
click at [176, 110] on span "(3) 디렉토리 리드 수집 콜드메일" at bounding box center [161, 111] width 77 height 6
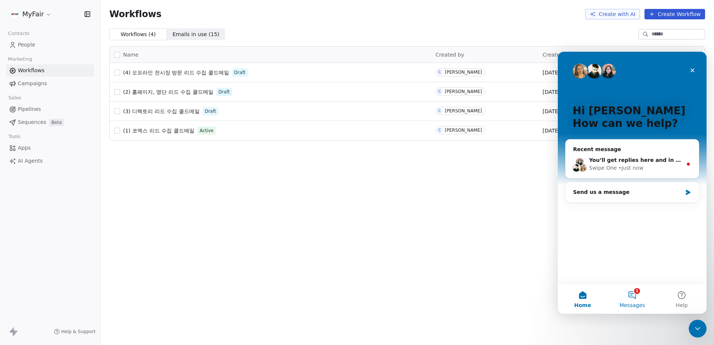
drag, startPoint x: 627, startPoint y: 298, endPoint x: 637, endPoint y: 298, distance: 10.0
click at [627, 298] on button "1 Messages" at bounding box center [632, 299] width 49 height 30
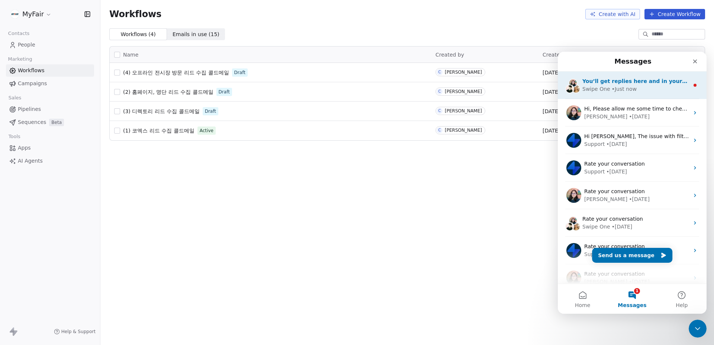
click at [656, 87] on div "Swipe One • Just now" at bounding box center [636, 89] width 107 height 8
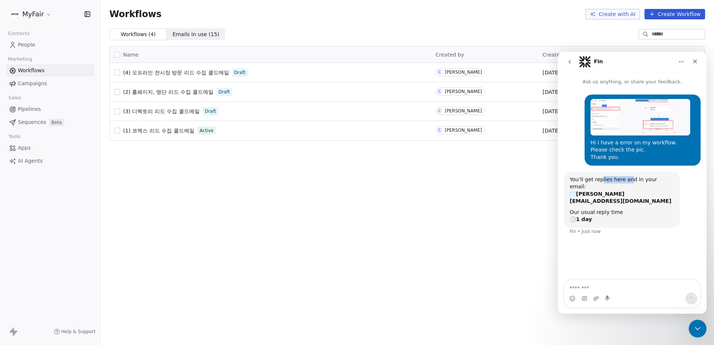
drag, startPoint x: 614, startPoint y: 182, endPoint x: 639, endPoint y: 182, distance: 24.9
click at [635, 183] on div "You’ll get replies here and in your email: ✉️ [PERSON_NAME][EMAIL_ADDRESS][DOMA…" at bounding box center [622, 190] width 104 height 29
click at [643, 192] on div "You’ll get replies here and in your email: ✉️ [PERSON_NAME][EMAIL_ADDRESS][DOMA…" at bounding box center [622, 200] width 104 height 48
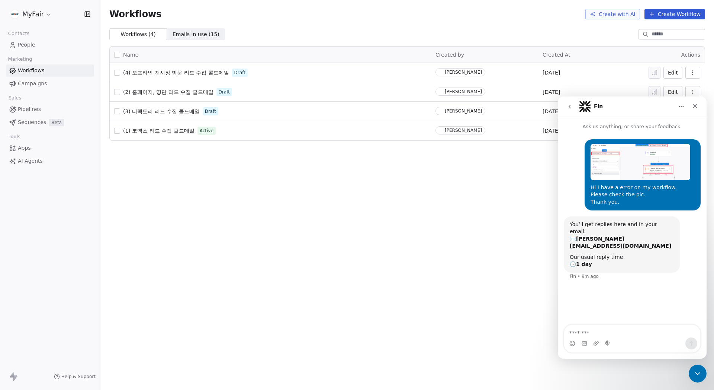
click at [304, 178] on div "Workflows Create with AI Create Workflow Workflows ( 4 ) Workflows ( 4 ) Emails…" at bounding box center [407, 195] width 614 height 390
click at [693, 345] on icon "Close Intercom Messenger" at bounding box center [697, 372] width 9 height 9
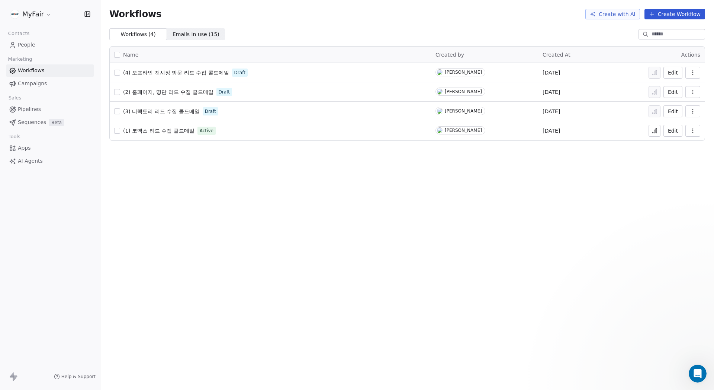
click at [390, 279] on div "Workflows Create with AI Create Workflow Workflows ( 4 ) Workflows ( 4 ) Emails…" at bounding box center [407, 195] width 614 height 390
click at [38, 44] on link "People" at bounding box center [50, 45] width 88 height 12
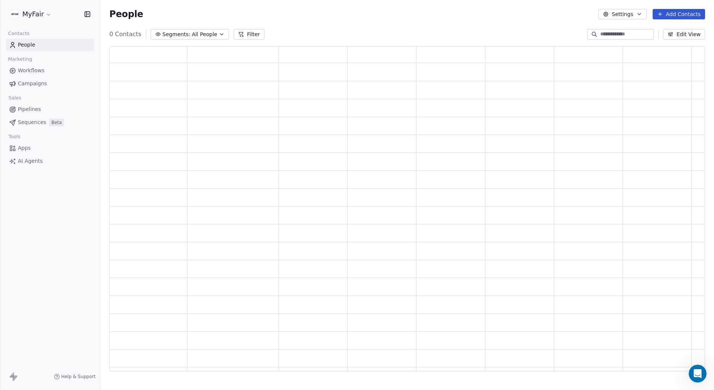
scroll to position [320, 591]
click at [631, 16] on button "Settings" at bounding box center [623, 14] width 48 height 10
click at [644, 29] on span "Contact Properties" at bounding box center [643, 30] width 48 height 8
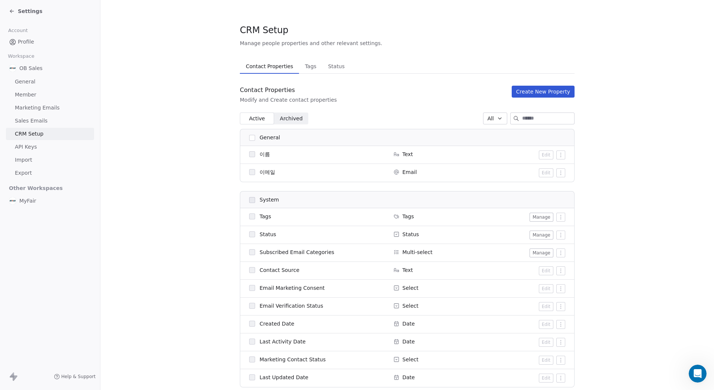
click at [419, 113] on div "Active Active Archived Archived All" at bounding box center [407, 118] width 335 height 12
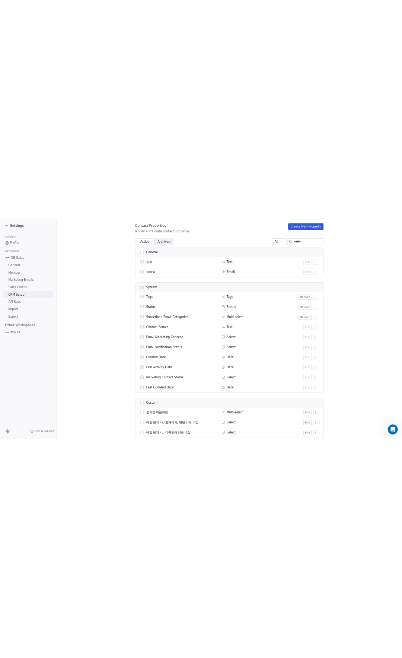
scroll to position [164, 0]
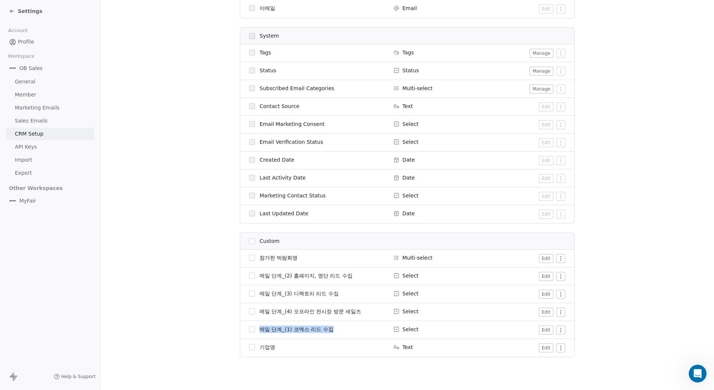
drag, startPoint x: 338, startPoint y: 329, endPoint x: 265, endPoint y: 326, distance: 73.7
click at [258, 329] on div "메일 단계_(1) 코엑스 리드 수집" at bounding box center [316, 328] width 135 height 7
copy span "메일 단계_(1) 코엑스 리드 수집"
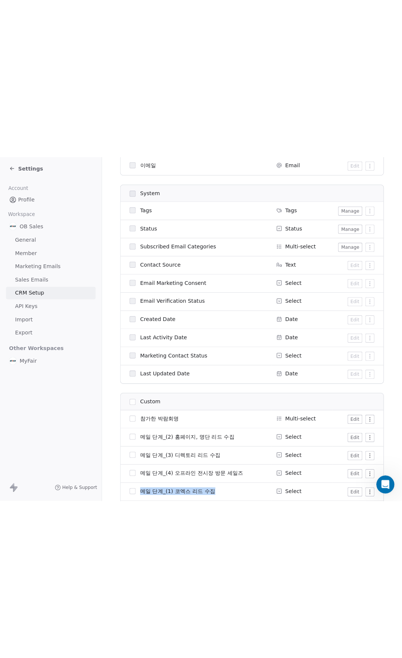
scroll to position [0, 0]
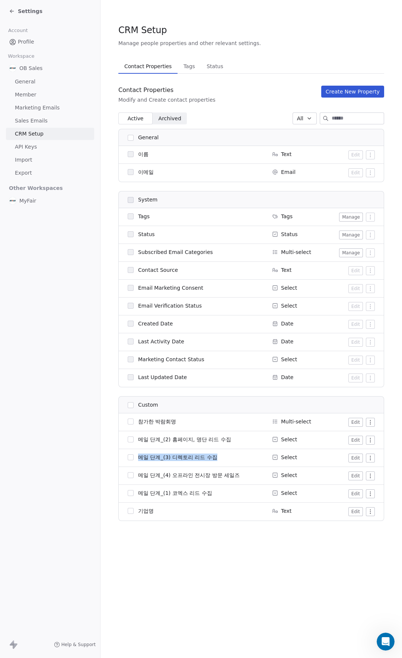
drag, startPoint x: 222, startPoint y: 454, endPoint x: 139, endPoint y: 454, distance: 83.4
click at [139, 345] on div "메일 단계_(3) 디렉토리 리드 수집" at bounding box center [195, 456] width 135 height 7
copy span "메일 단계_(3) 디렉토리 리드 수집"
drag, startPoint x: 236, startPoint y: 442, endPoint x: 141, endPoint y: 435, distance: 95.5
click at [141, 345] on td "메일 단계_(2) 홈페이지, 명단 리드 수집" at bounding box center [193, 440] width 149 height 18
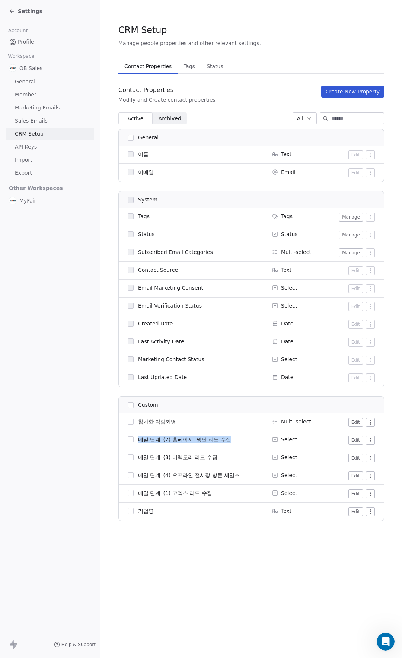
copy span "메일 단계_(2) 홈페이지, 명단 리드 수집"
drag, startPoint x: 247, startPoint y: 474, endPoint x: 137, endPoint y: 474, distance: 110.5
click at [137, 345] on div "메일 단계_(4) 오프라인 전시장 방문 세일즈" at bounding box center [195, 474] width 135 height 7
copy span "메일 단계_(4) 오프라인 전시장 방문 세일즈"
